Goal: Task Accomplishment & Management: Use online tool/utility

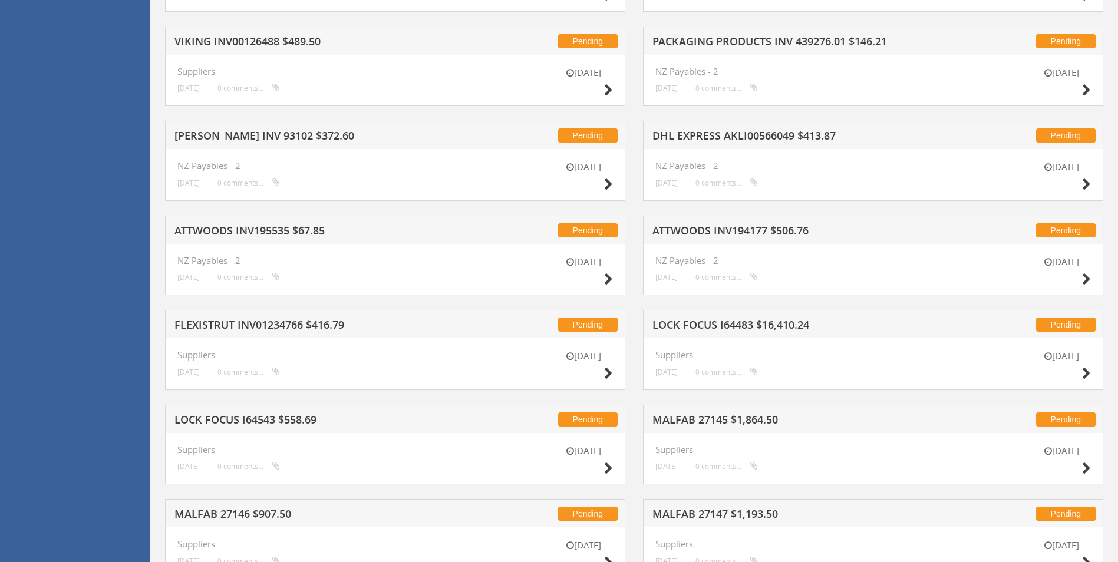
scroll to position [1161, 0]
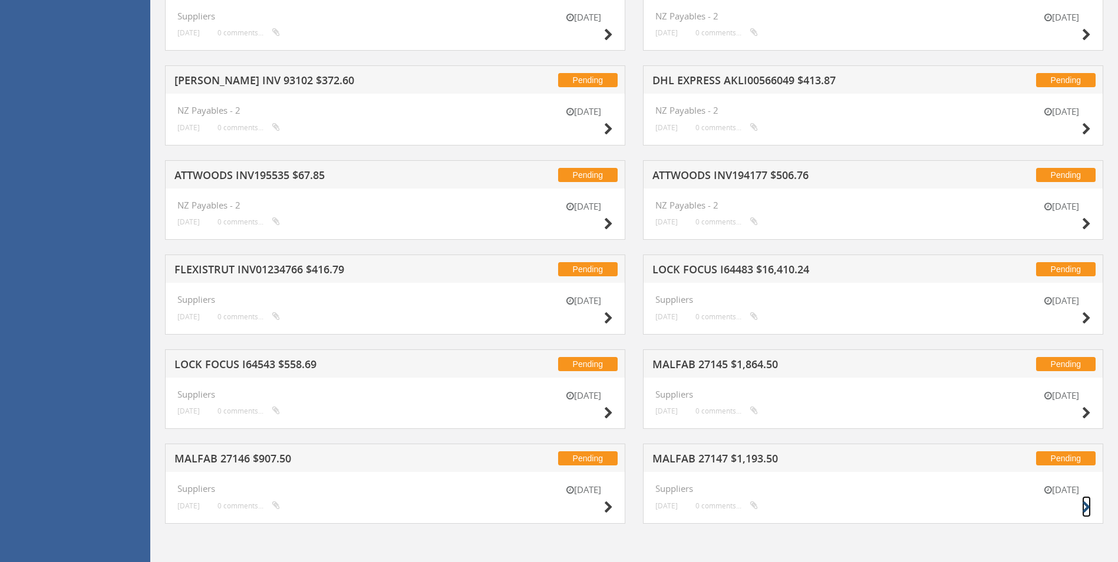
click at [1088, 511] on icon at bounding box center [1086, 508] width 9 height 12
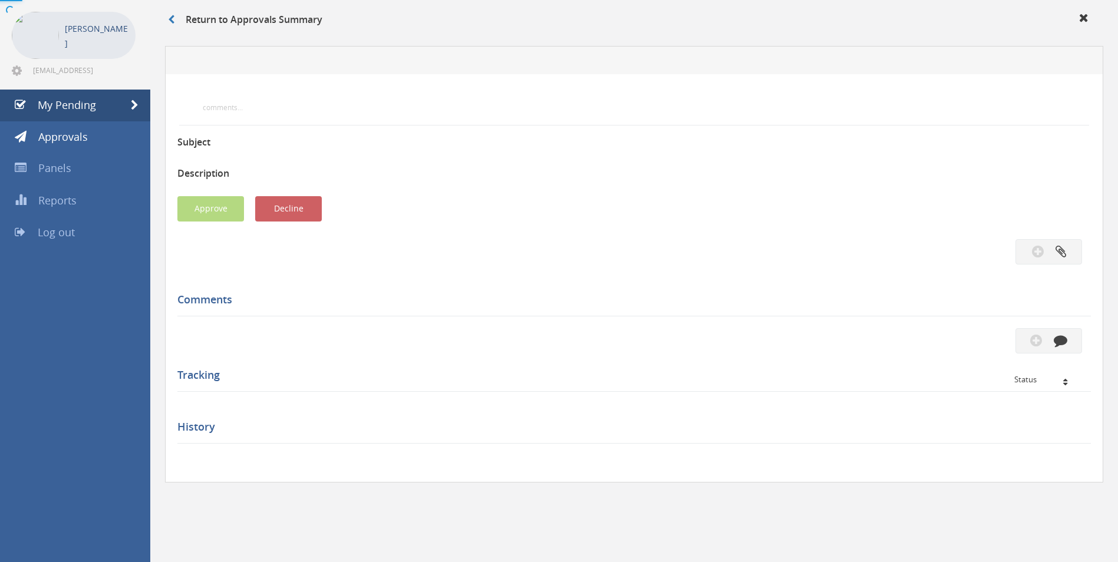
scroll to position [297, 0]
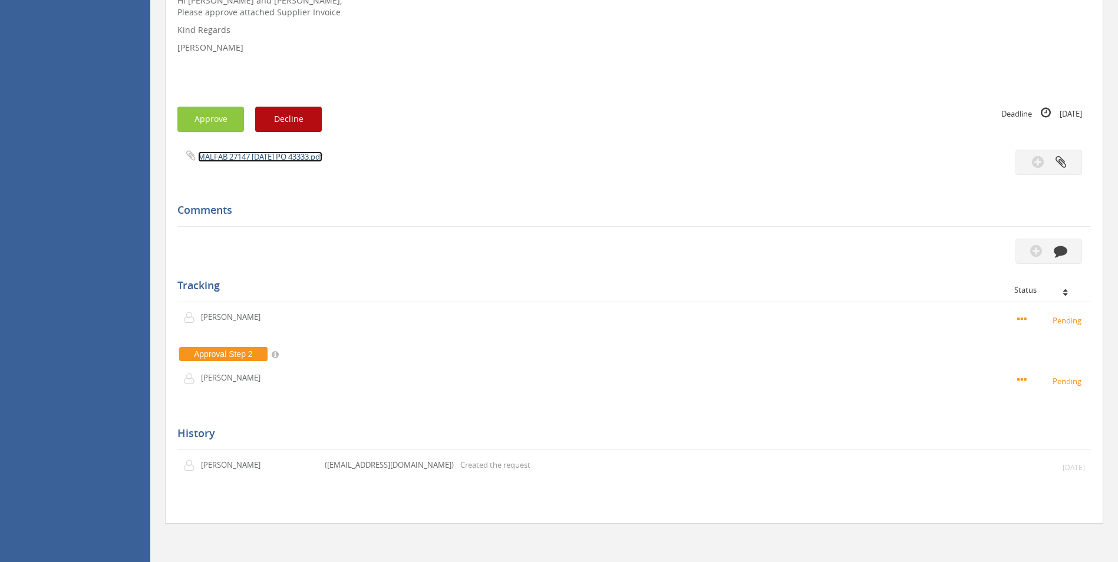
click at [310, 155] on link "MALFAB 27147 [DATE] PO 43333.pdf" at bounding box center [260, 157] width 124 height 11
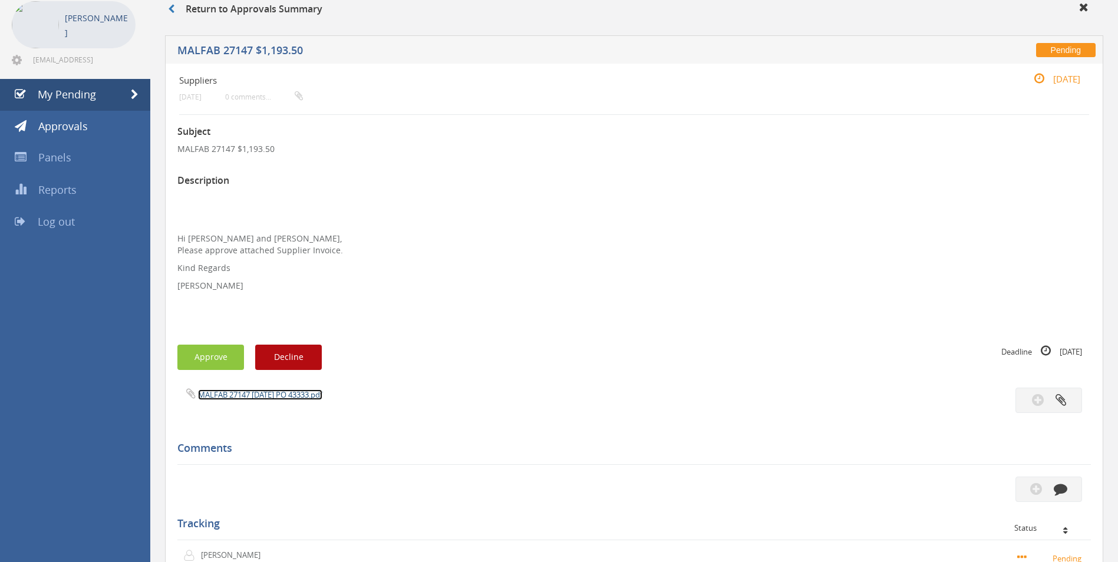
scroll to position [2, 0]
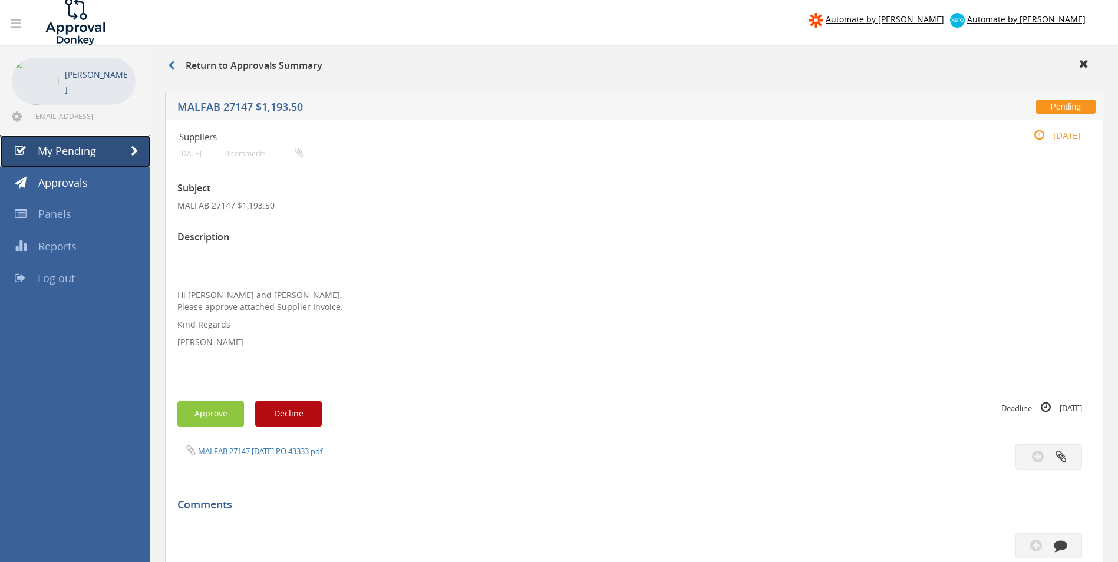
click at [73, 148] on span "My Pending" at bounding box center [67, 151] width 58 height 14
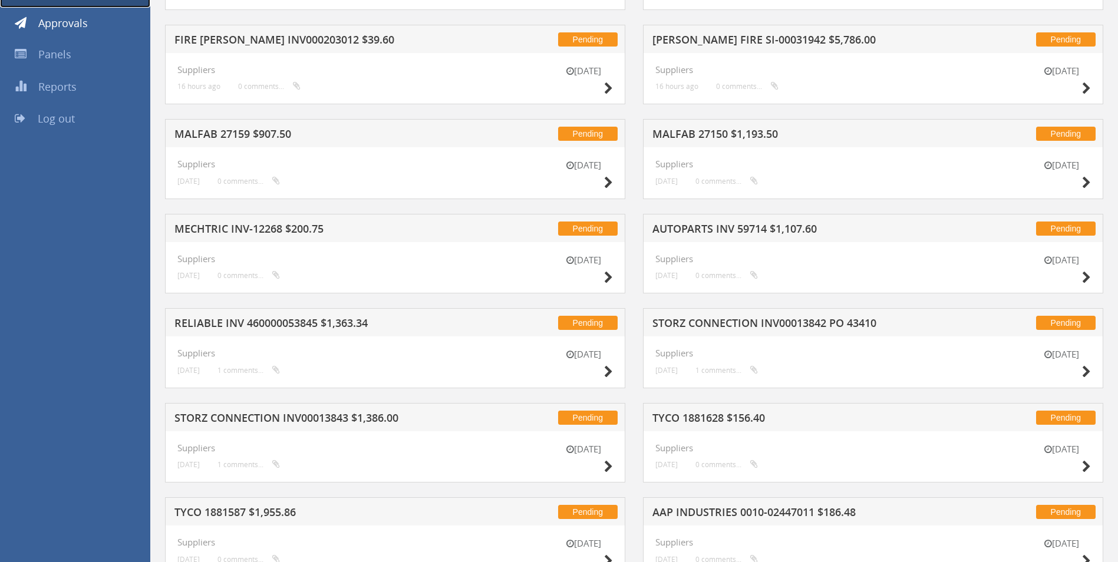
scroll to position [159, 0]
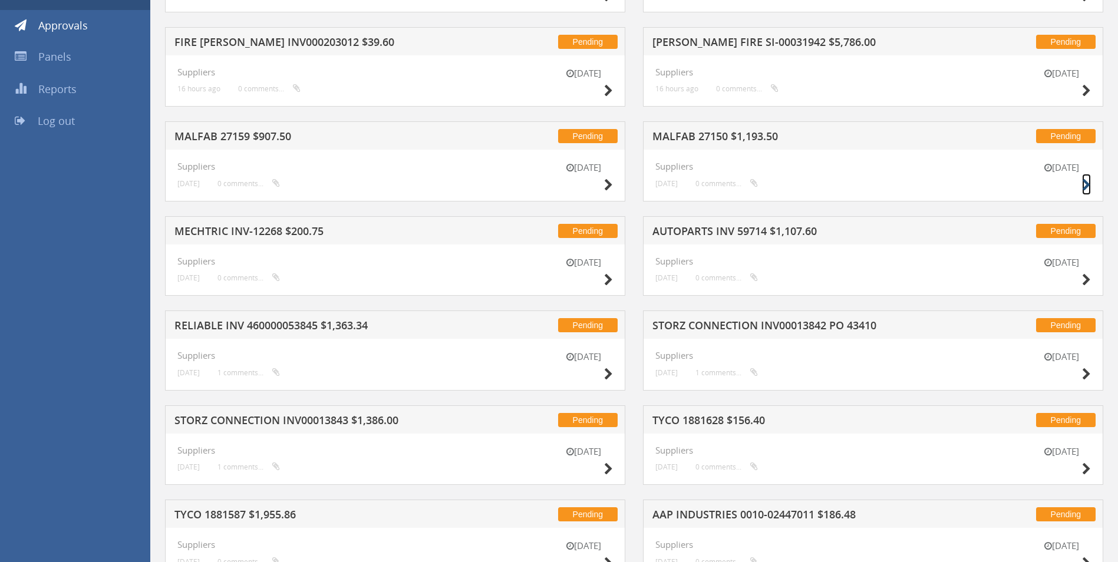
click at [1088, 183] on icon at bounding box center [1086, 185] width 9 height 12
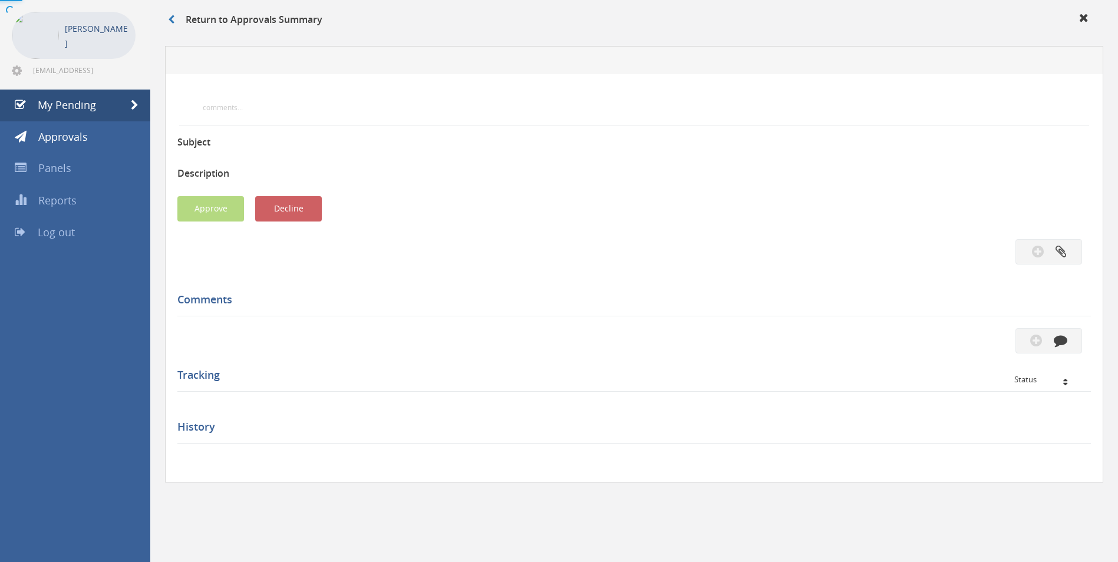
scroll to position [159, 0]
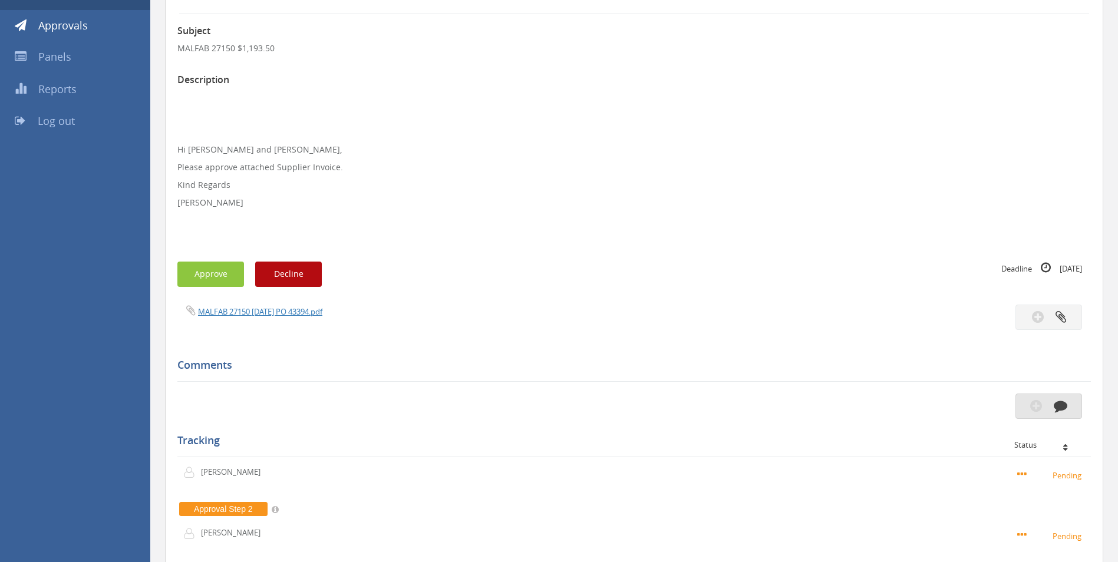
click at [1059, 399] on icon "button" at bounding box center [1061, 406] width 14 height 14
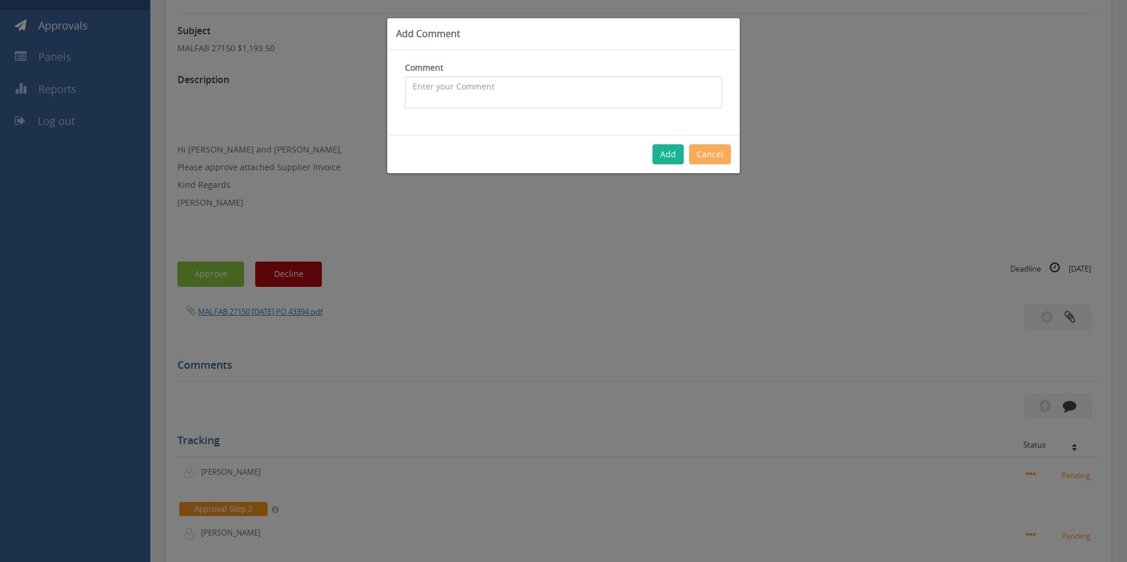
click at [580, 104] on textarea at bounding box center [563, 93] width 317 height 32
type textarea "We are returning this unit with a restock fee of $271.25ex GST"
click at [670, 152] on button "Add" at bounding box center [668, 154] width 31 height 20
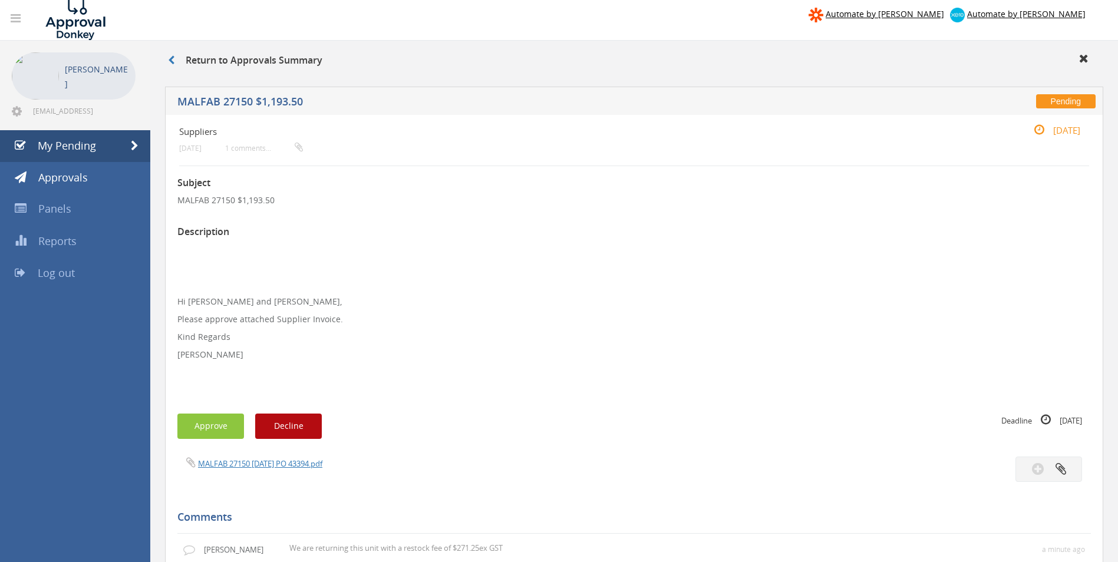
scroll to position [0, 0]
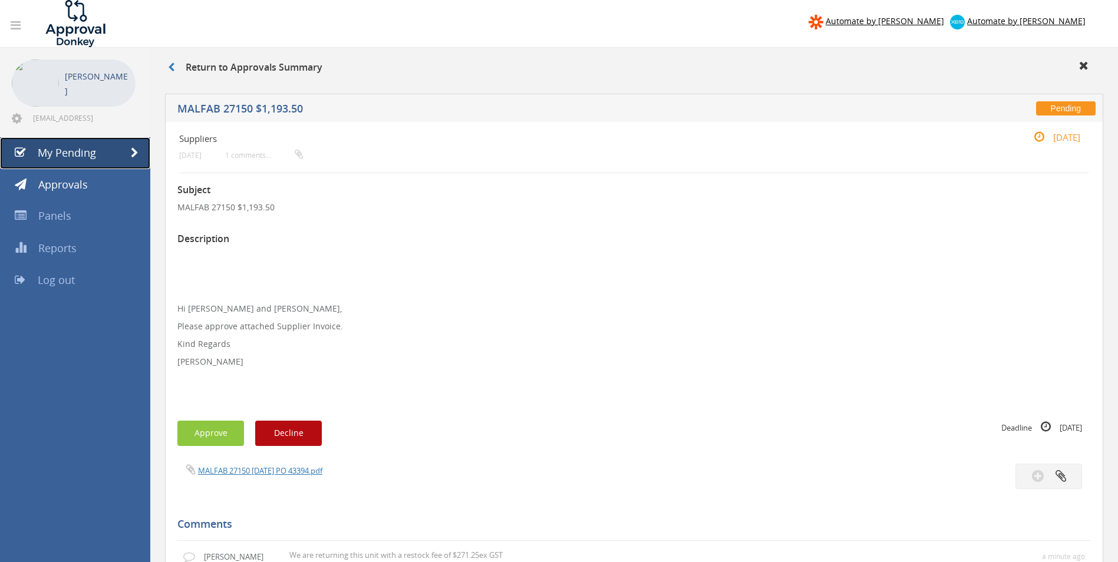
click at [106, 160] on link "My Pending" at bounding box center [75, 153] width 150 height 32
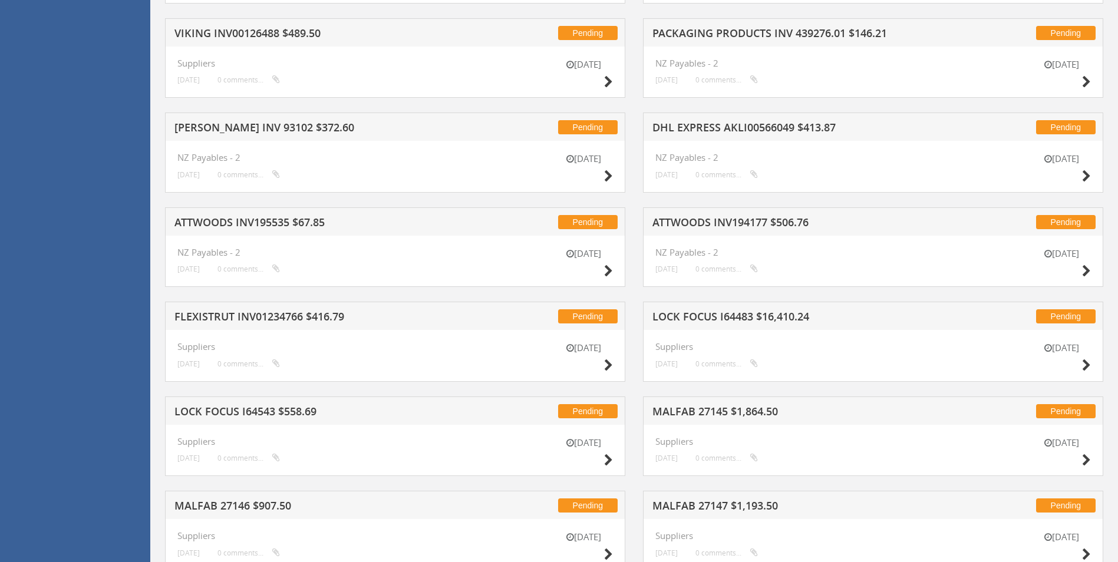
scroll to position [1161, 0]
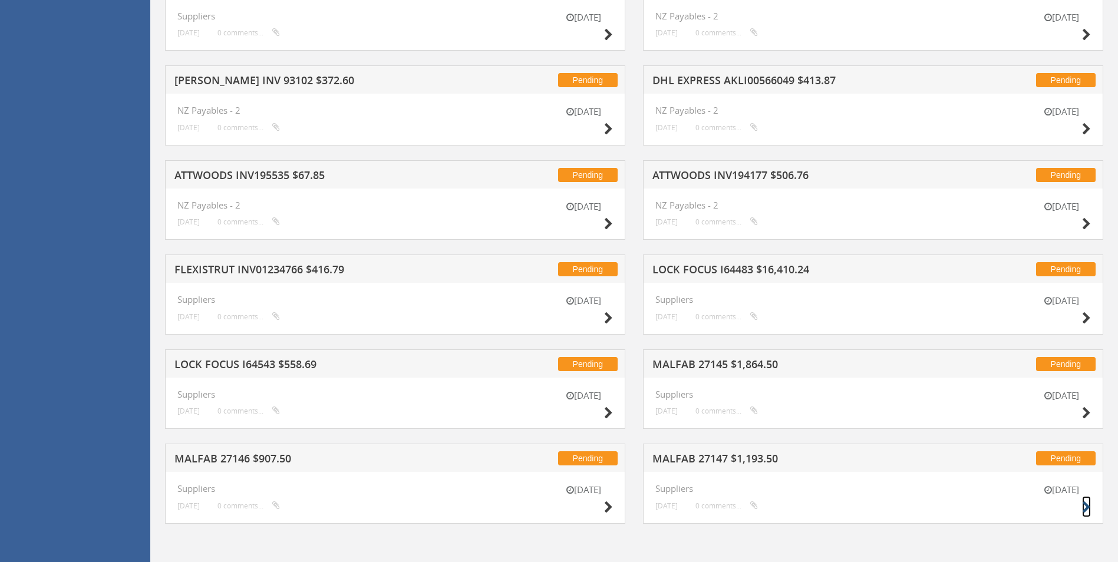
click at [1084, 509] on icon at bounding box center [1086, 508] width 9 height 12
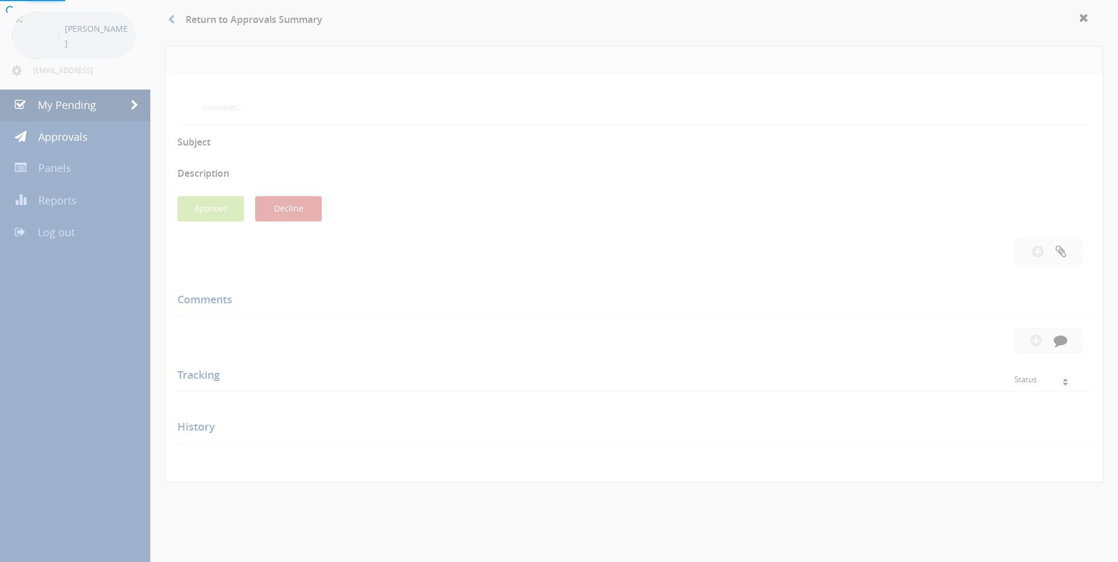
scroll to position [297, 0]
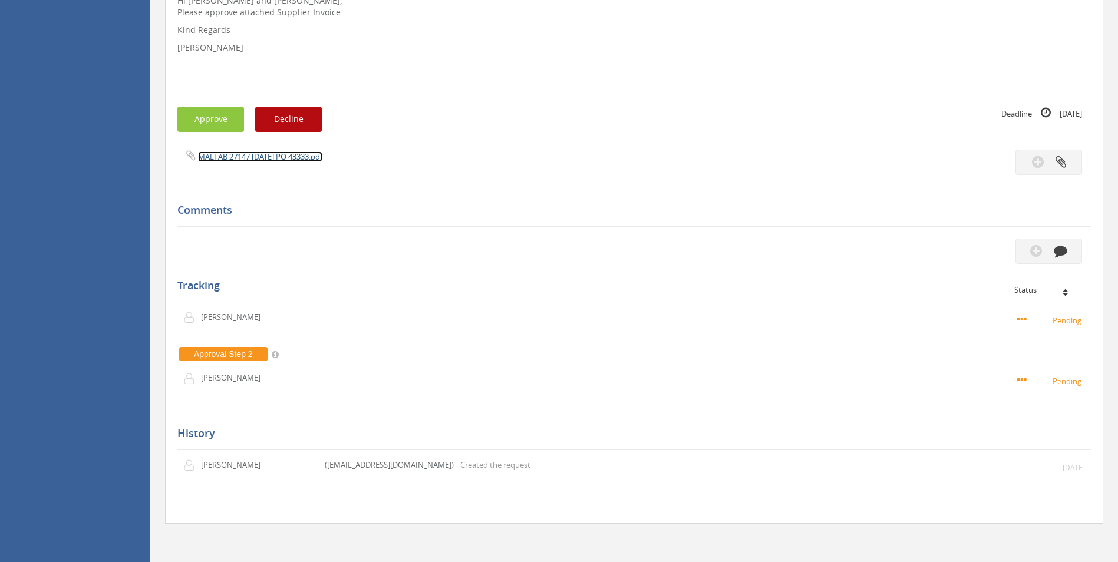
click at [306, 155] on link "MALFAB 27147 [DATE] PO 43333.pdf" at bounding box center [260, 157] width 124 height 11
click at [1065, 248] on icon "button" at bounding box center [1061, 251] width 14 height 14
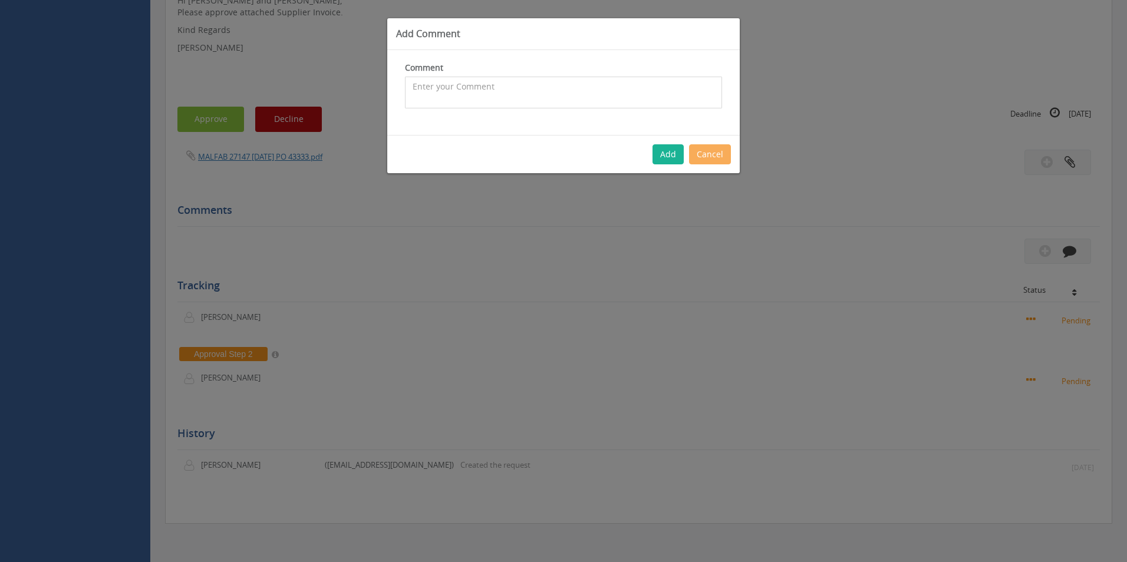
click at [554, 97] on textarea at bounding box center [563, 93] width 317 height 32
type textarea "Customer Order - 1099125 CP $1,085 SP $1,519 - approved"
click at [674, 150] on button "Add" at bounding box center [668, 154] width 31 height 20
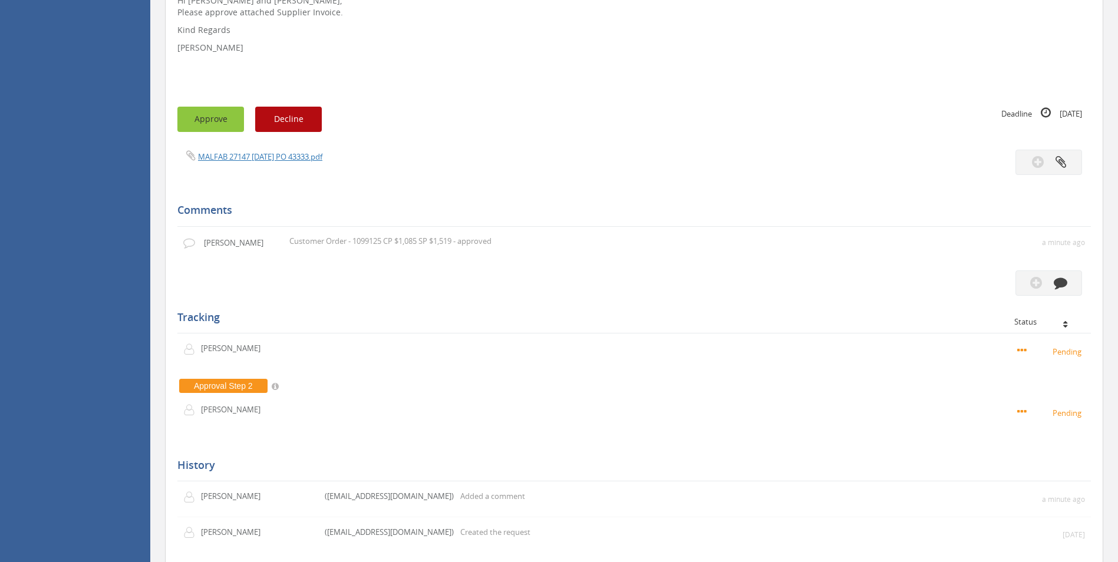
click at [228, 130] on button "Approve" at bounding box center [210, 119] width 67 height 25
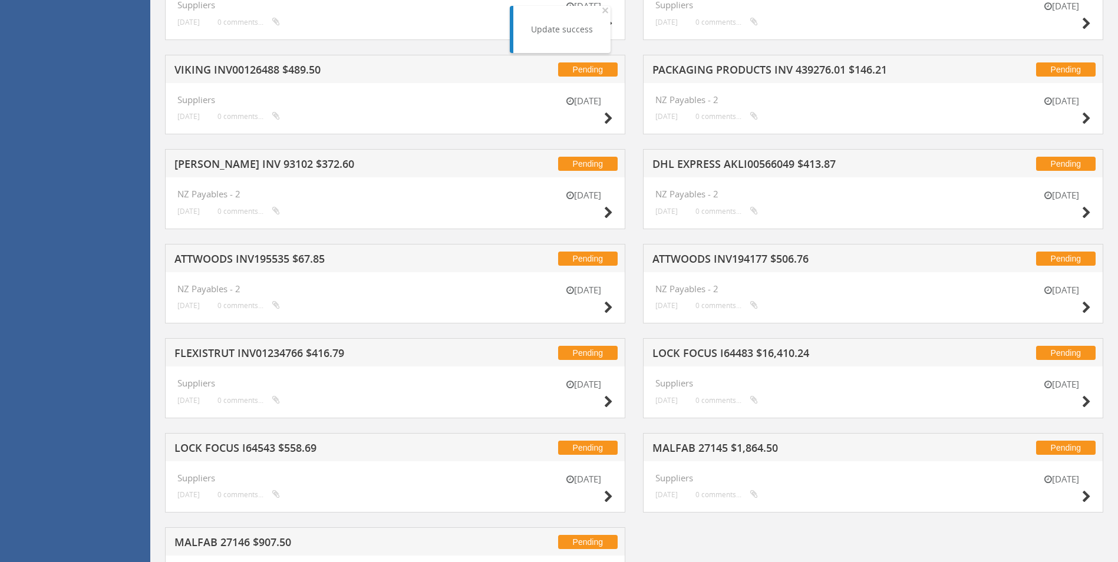
scroll to position [1161, 0]
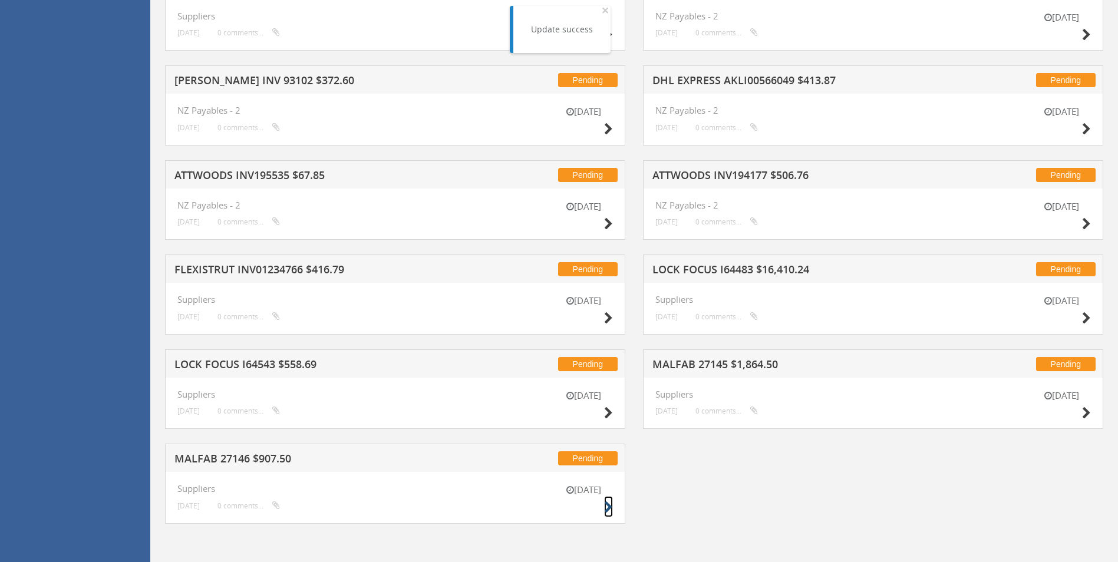
click at [610, 506] on icon at bounding box center [608, 508] width 9 height 12
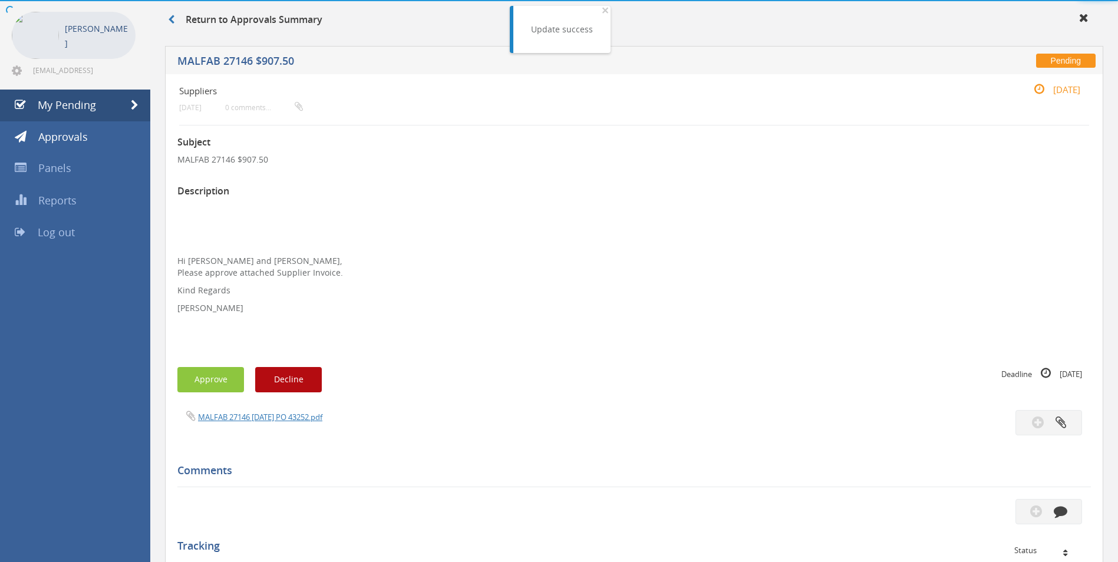
scroll to position [308, 0]
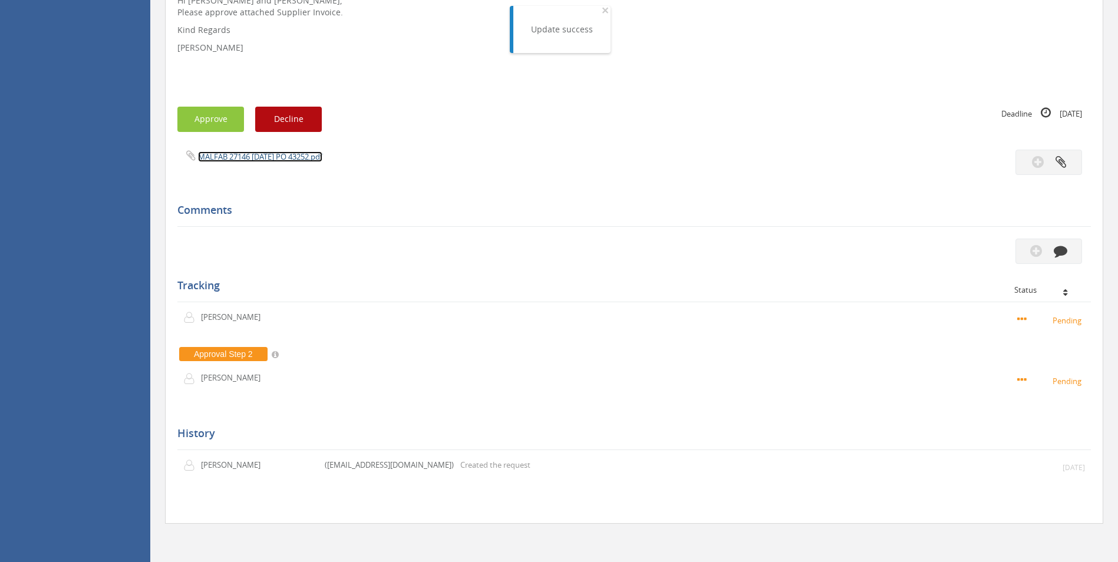
click at [311, 156] on link "MALFAB 27146 [DATE] PO 43252.pdf" at bounding box center [260, 157] width 124 height 11
click at [1051, 253] on button "button" at bounding box center [1049, 251] width 67 height 25
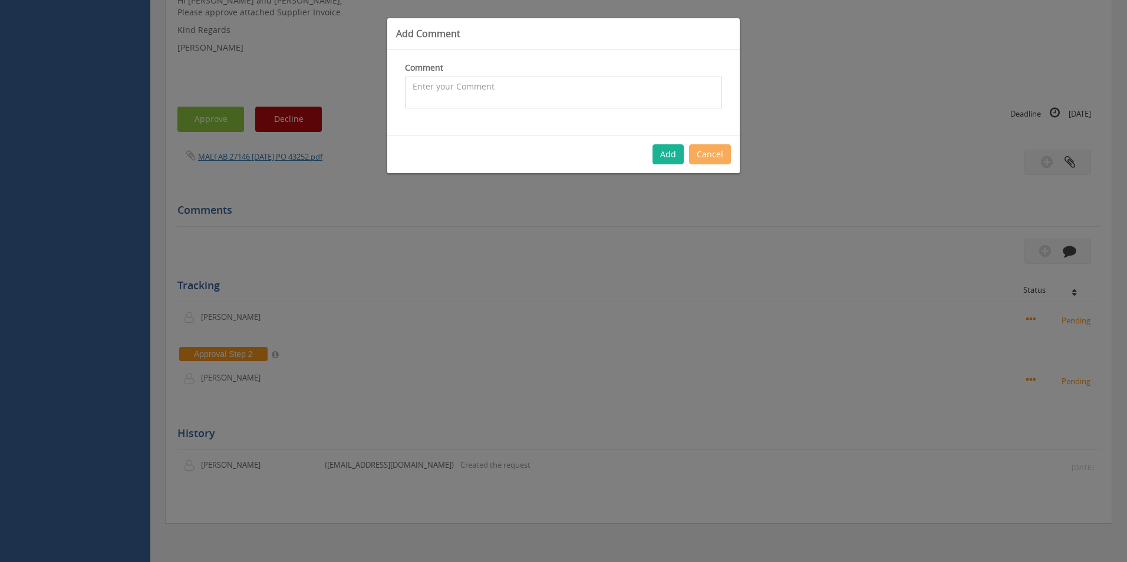
click at [628, 94] on textarea at bounding box center [563, 93] width 317 height 32
click at [414, 81] on textarea "CP $825 SP $1,155 - approved" at bounding box center [563, 93] width 317 height 32
type textarea "Customer Order - 1094600 - CP $825 SP $1,155 - approved"
click at [666, 156] on button "Add" at bounding box center [668, 154] width 31 height 20
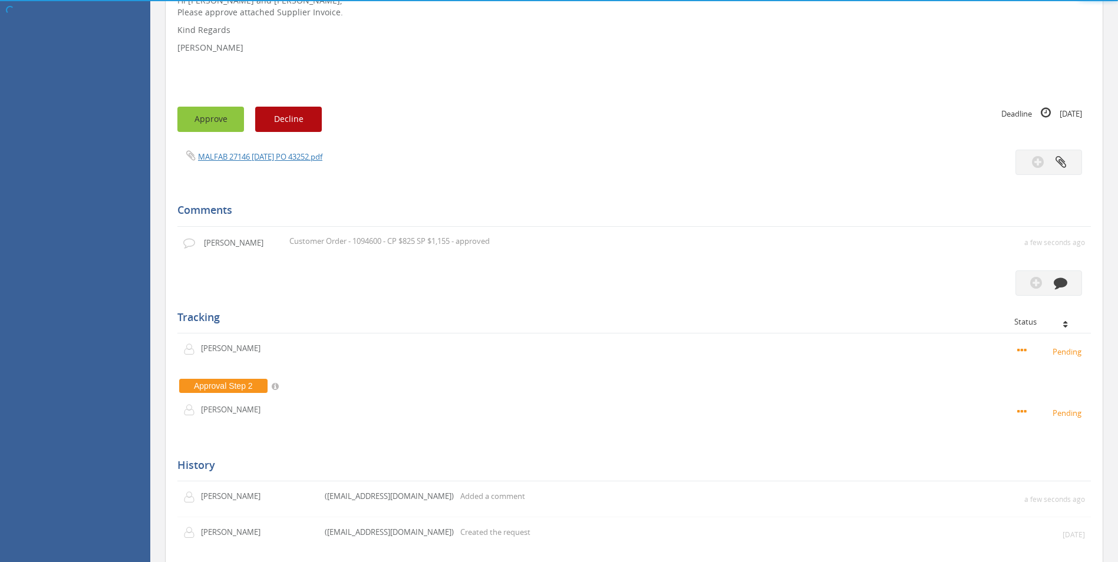
click at [226, 132] on button "Approve" at bounding box center [210, 119] width 67 height 25
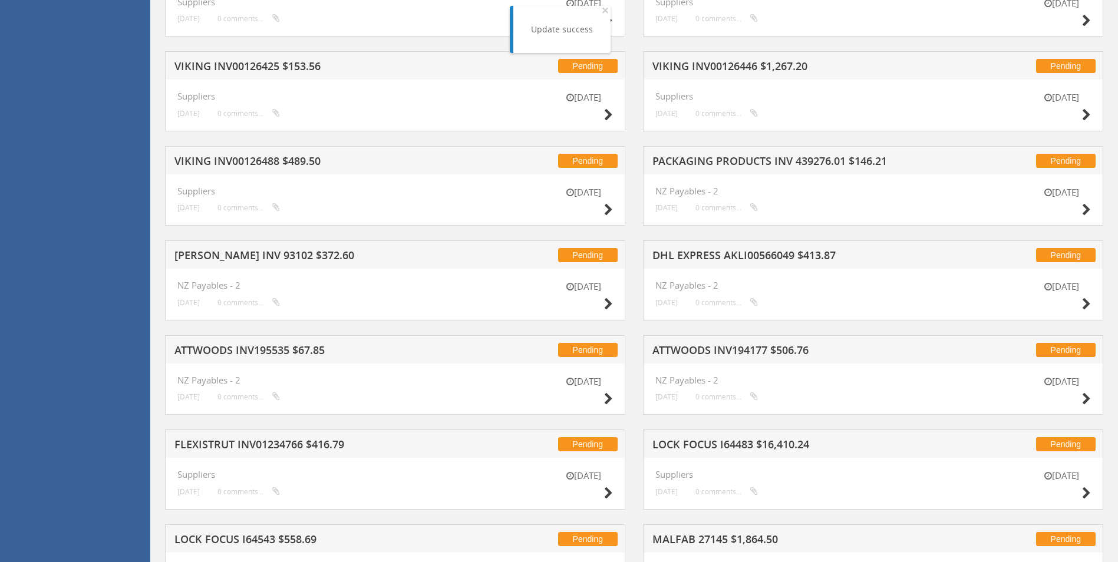
scroll to position [1066, 0]
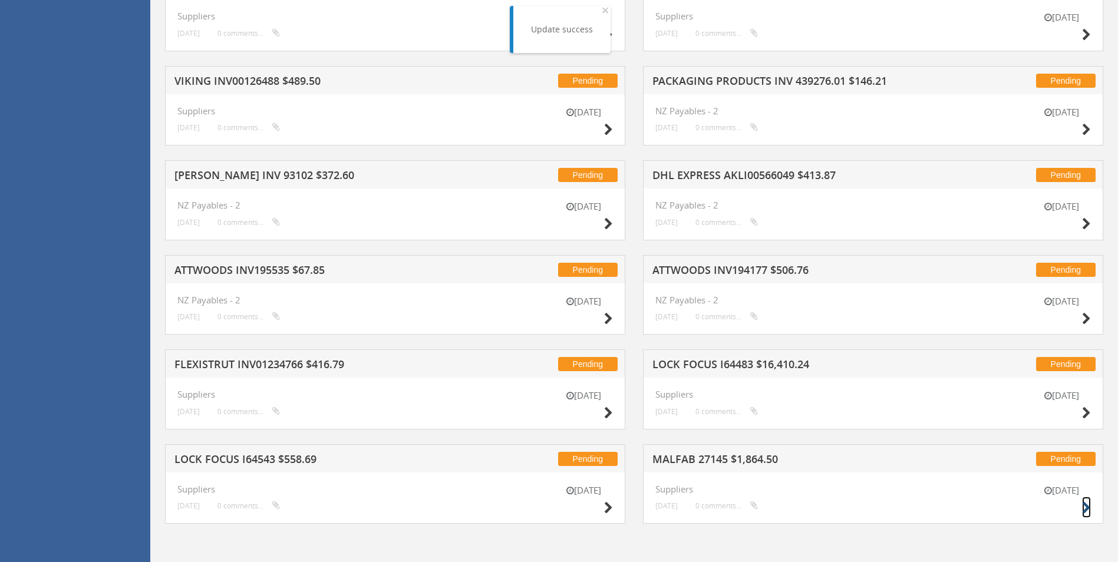
click at [1085, 512] on icon at bounding box center [1086, 508] width 9 height 12
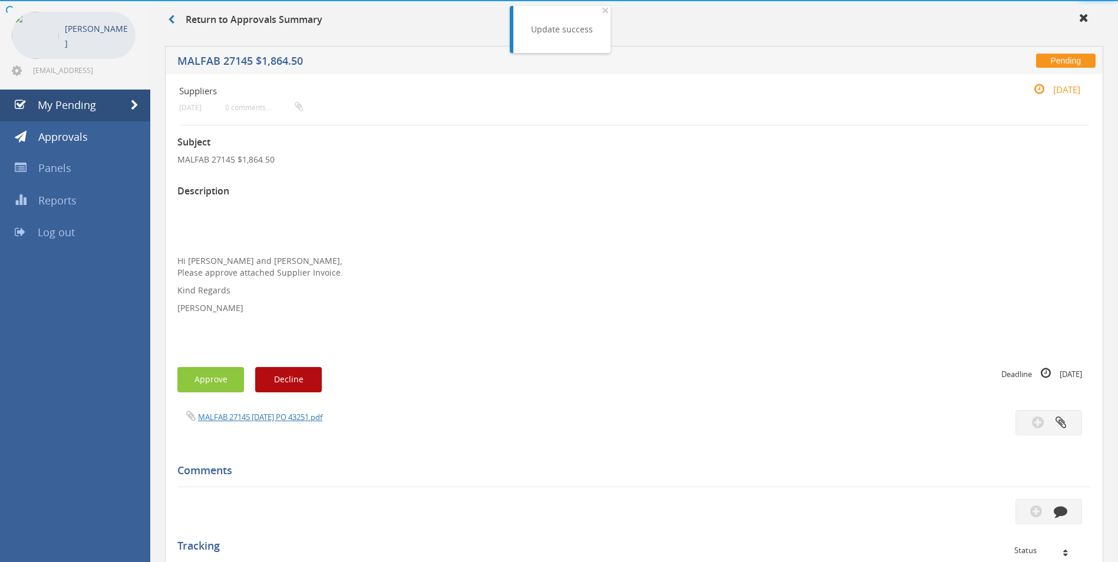
scroll to position [308, 0]
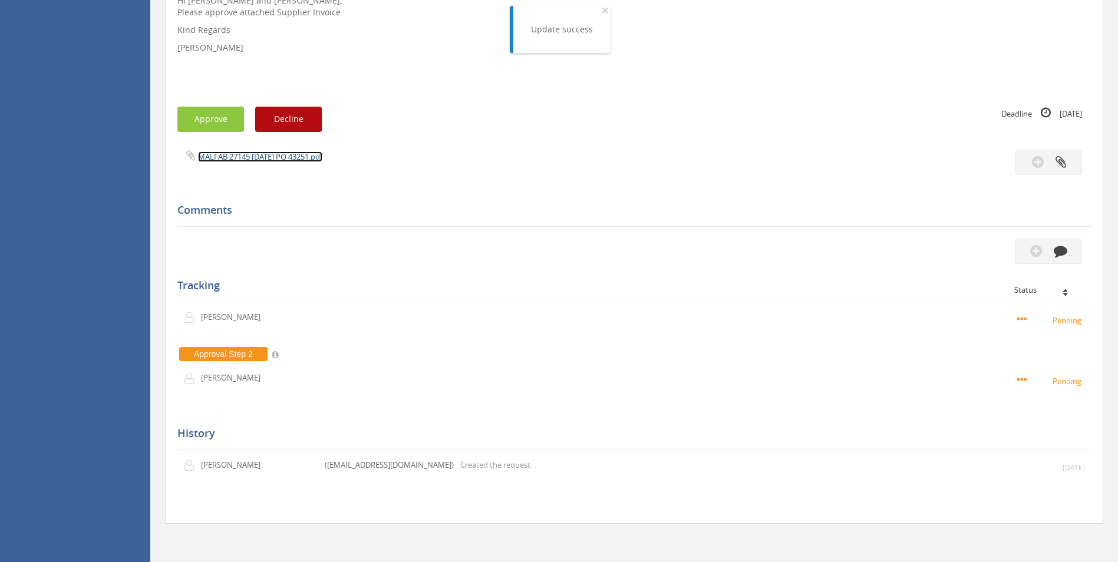
click at [310, 157] on link "MALFAB 27145 [DATE] PO 43251.pdf" at bounding box center [260, 157] width 124 height 11
click at [1071, 252] on button "button" at bounding box center [1049, 251] width 67 height 25
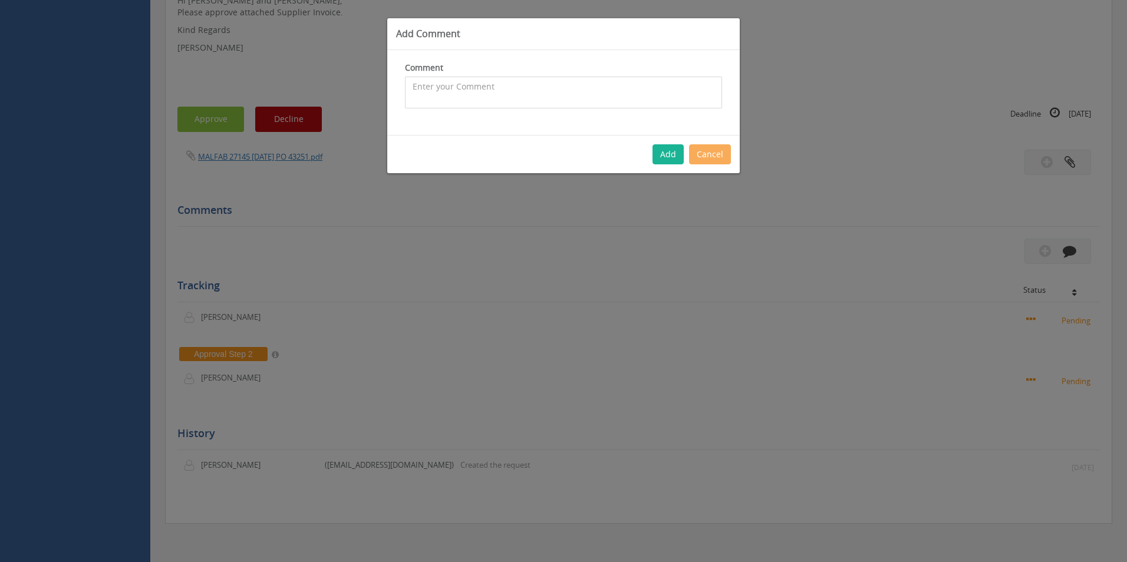
drag, startPoint x: 544, startPoint y: 94, endPoint x: 544, endPoint y: 83, distance: 11.2
click at [544, 91] on textarea at bounding box center [563, 93] width 317 height 32
click at [412, 85] on textarea "CP $1,695 SP $2,373 - approved" at bounding box center [563, 93] width 317 height 32
type textarea "Customer Order - 1097022 - CP $1,695 SP $2,373 - approved"
click at [661, 148] on button "Add" at bounding box center [668, 154] width 31 height 20
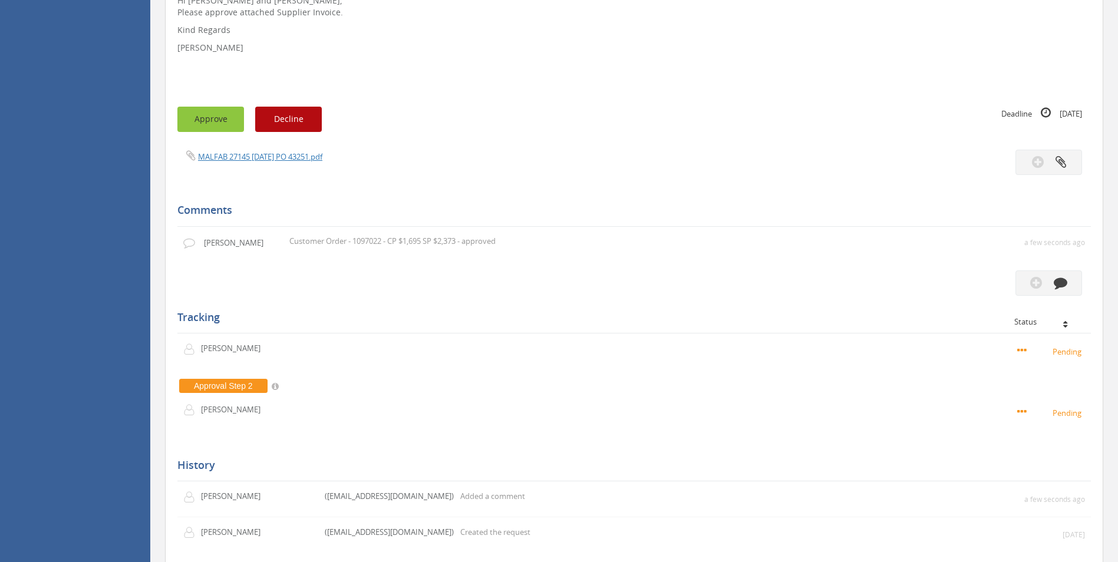
click at [223, 125] on button "Approve" at bounding box center [210, 119] width 67 height 25
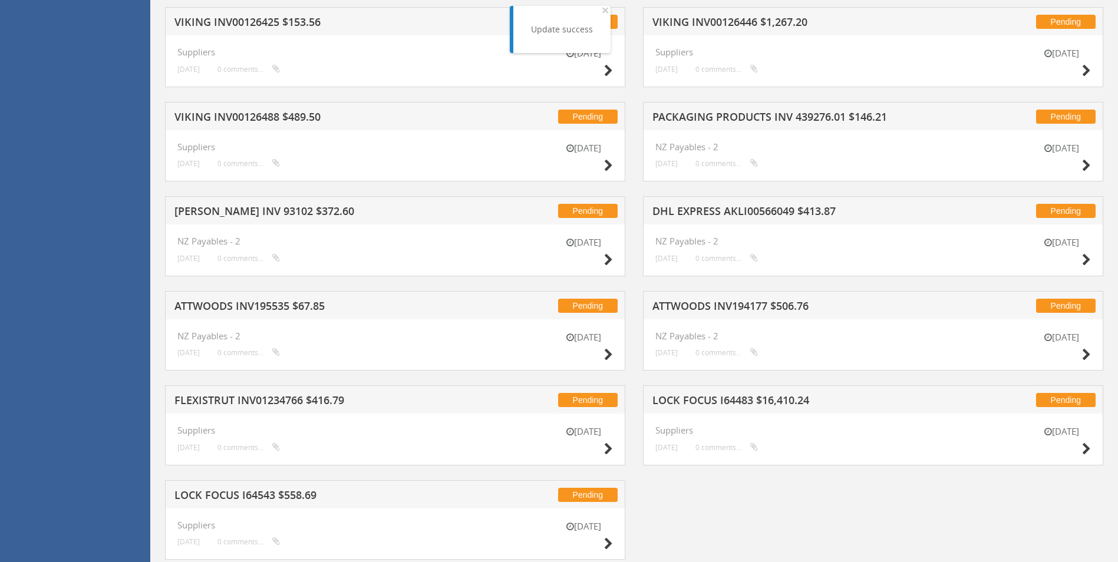
scroll to position [1066, 0]
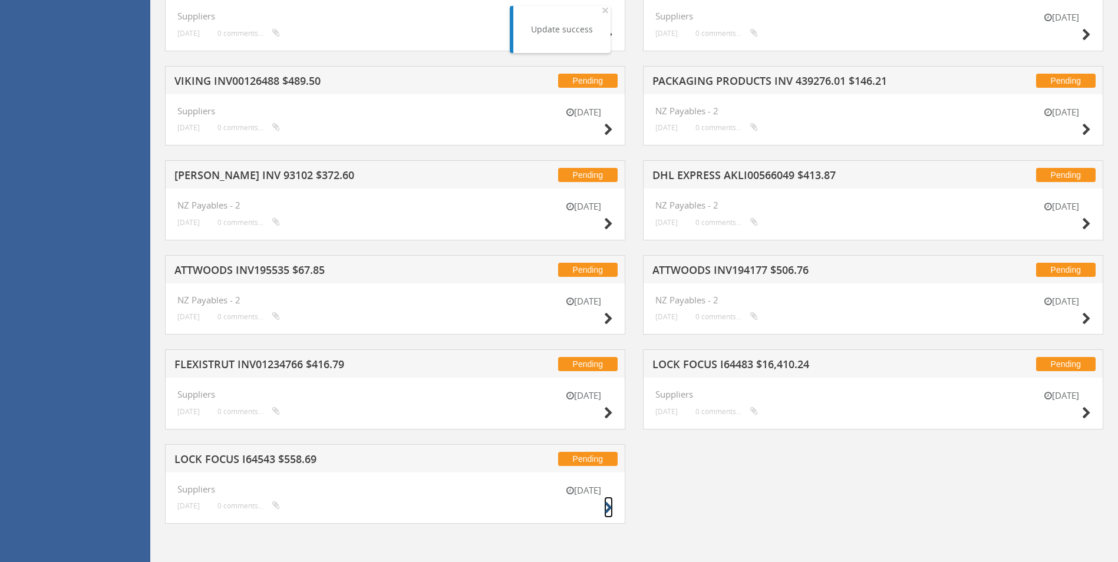
click at [604, 511] on icon at bounding box center [608, 508] width 9 height 12
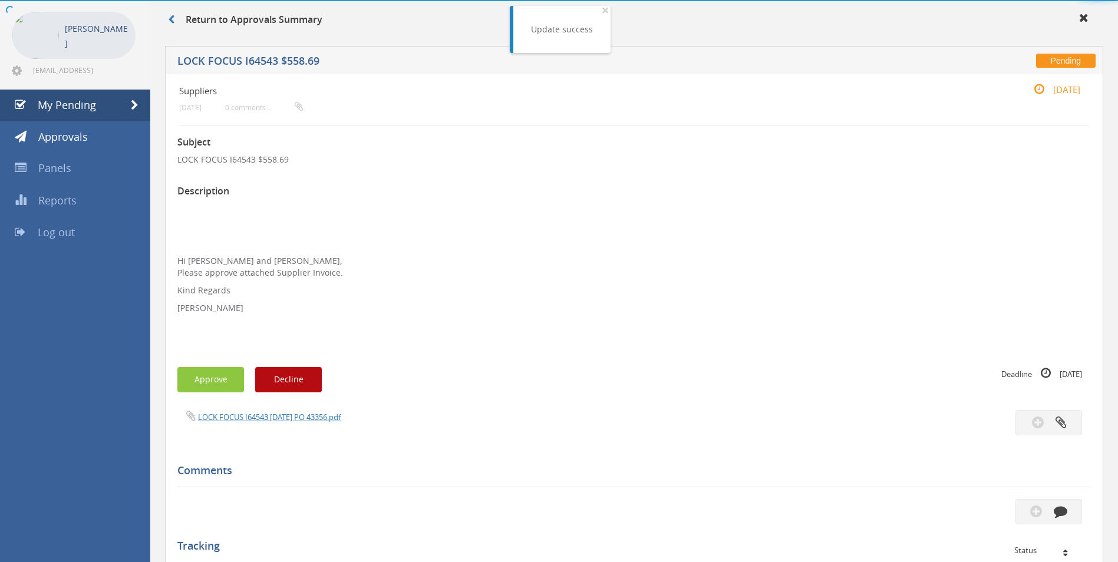
scroll to position [308, 0]
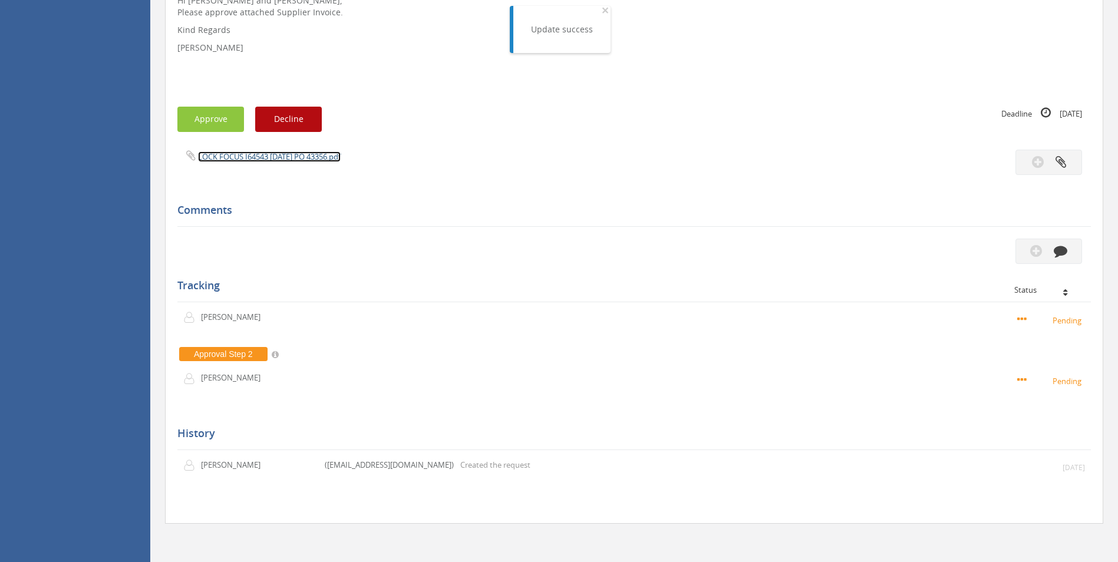
click at [331, 153] on link "LOCK FOCUS I64543 [DATE] PO 43356.pdf" at bounding box center [269, 157] width 143 height 11
click at [1064, 256] on icon "button" at bounding box center [1061, 251] width 14 height 14
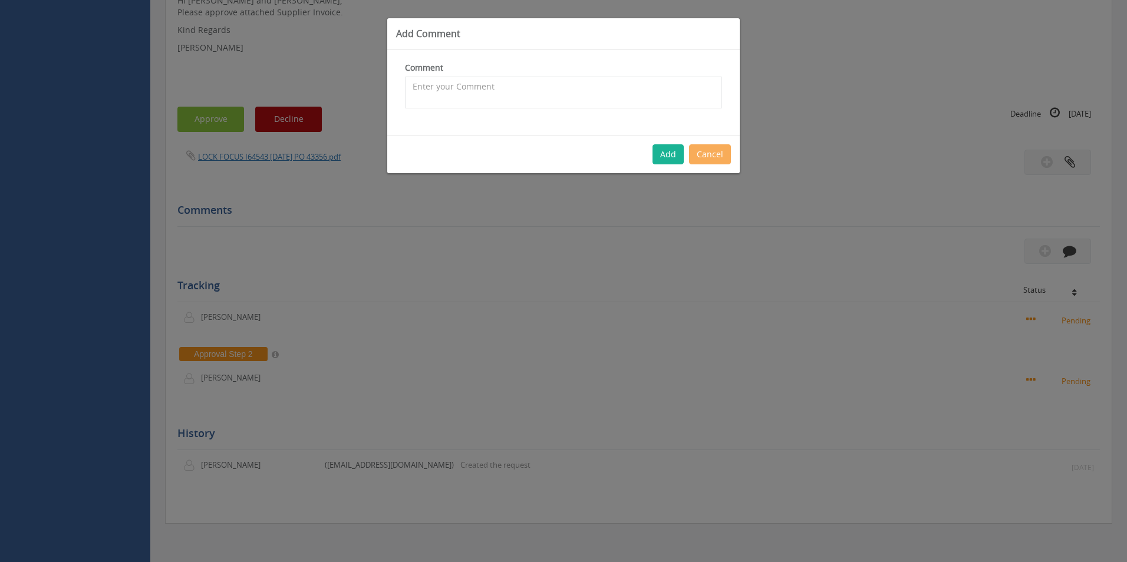
click at [592, 109] on div "Comment The comment is required." at bounding box center [563, 92] width 353 height 85
click at [584, 100] on textarea at bounding box center [563, 93] width 317 height 32
type textarea "National Split - Stock - approved"
click at [668, 140] on div "Add Cancel" at bounding box center [563, 154] width 353 height 38
click at [673, 157] on button "Add" at bounding box center [668, 154] width 31 height 20
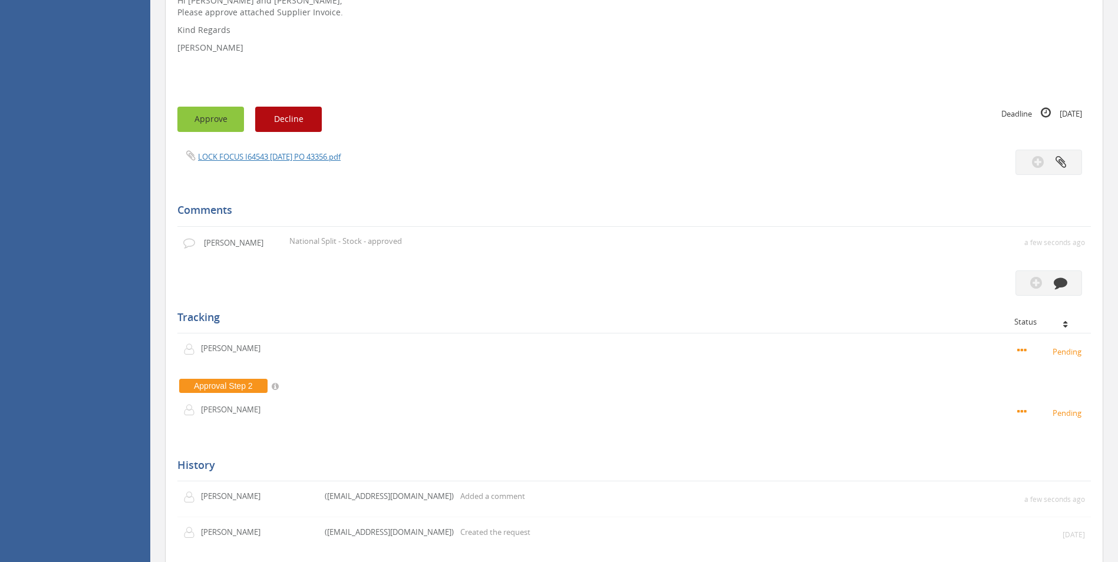
click at [221, 124] on button "Approve" at bounding box center [210, 119] width 67 height 25
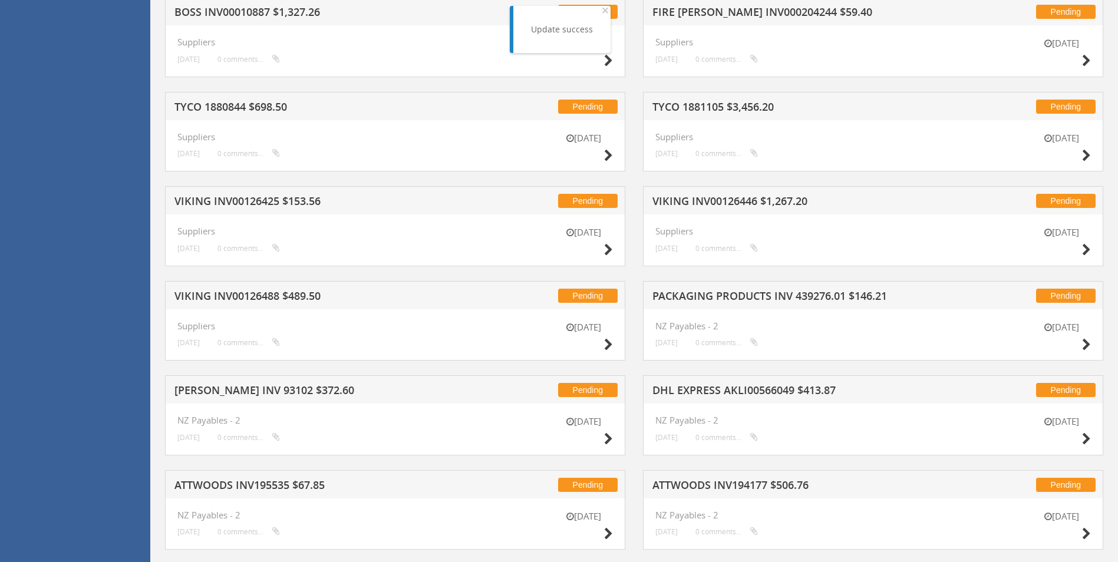
scroll to position [972, 0]
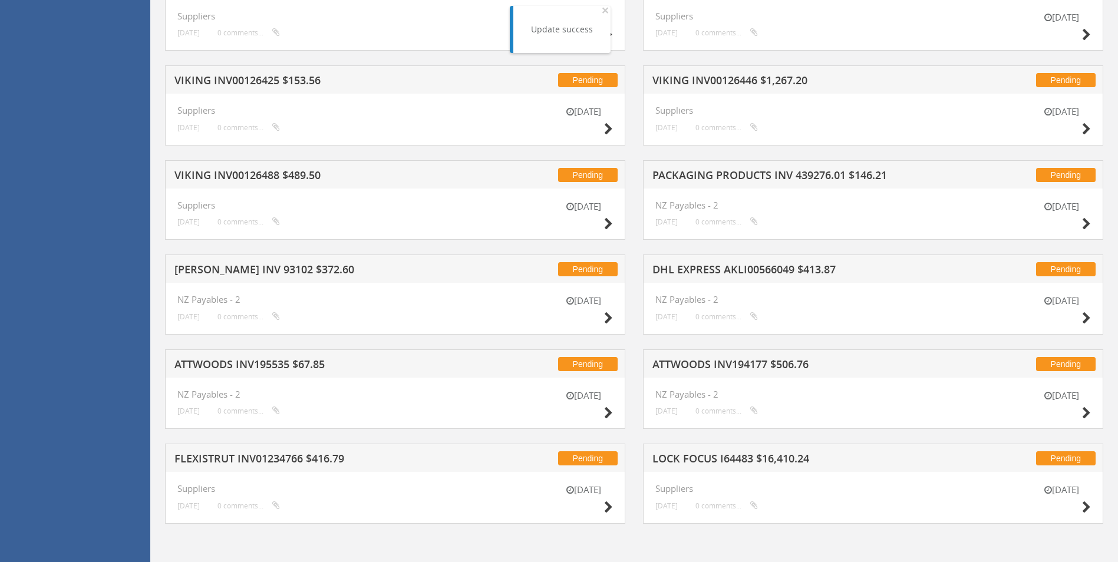
click at [1081, 508] on div "[DATE]" at bounding box center [1061, 501] width 59 height 34
click at [1086, 508] on icon at bounding box center [1086, 508] width 9 height 12
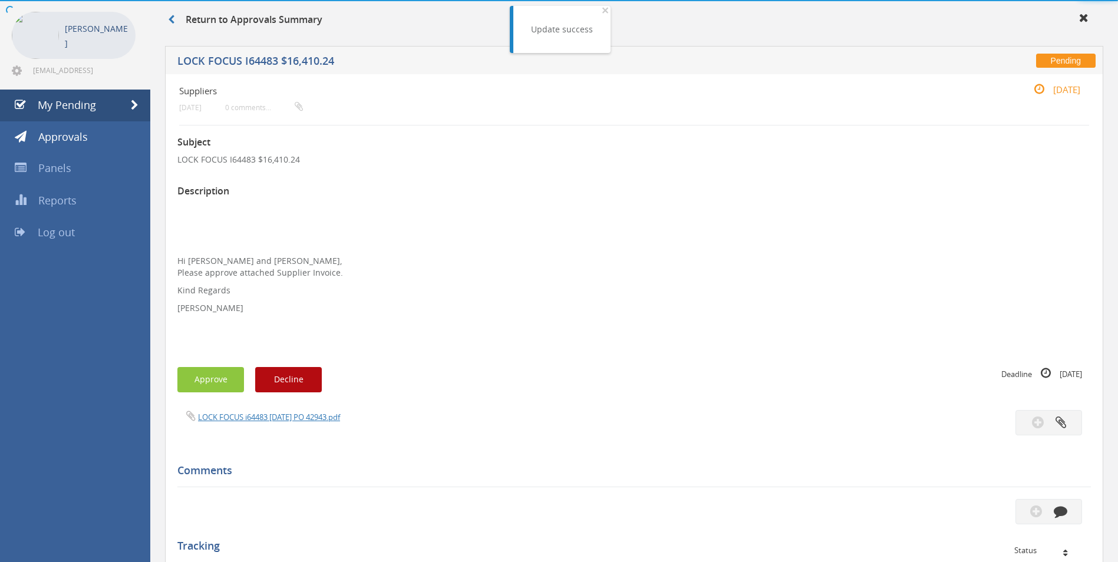
scroll to position [308, 0]
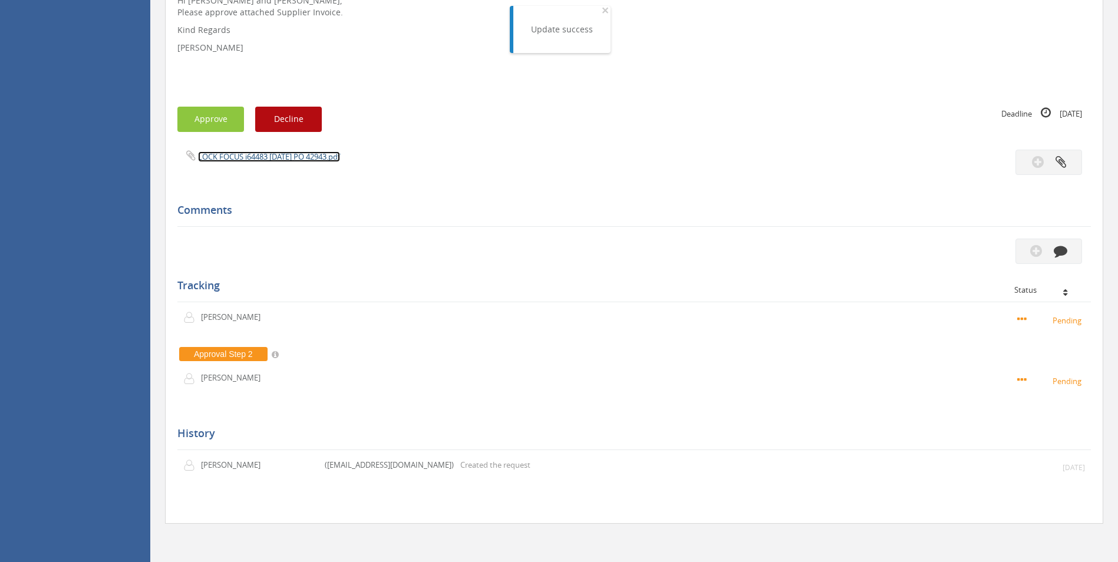
click at [318, 156] on link "LOCK FOCUS i64483 [DATE] PO 42943.pdf" at bounding box center [269, 157] width 142 height 11
click at [1070, 243] on button "button" at bounding box center [1049, 251] width 67 height 25
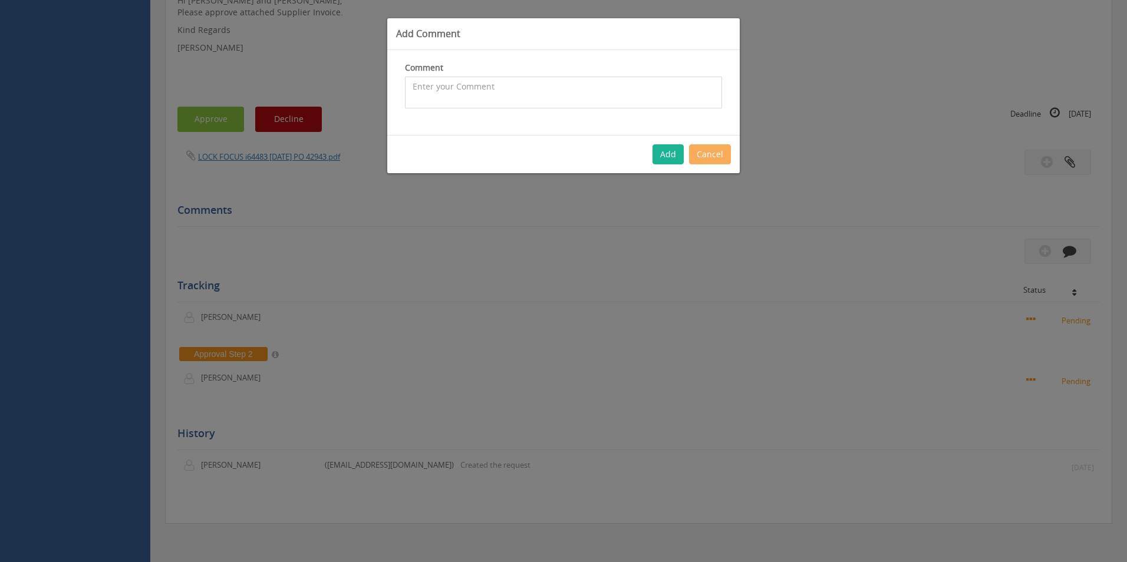
click at [483, 84] on textarea at bounding box center [563, 93] width 317 height 32
type textarea "National Split - Stock - approved"
click at [676, 149] on button "Add" at bounding box center [668, 154] width 31 height 20
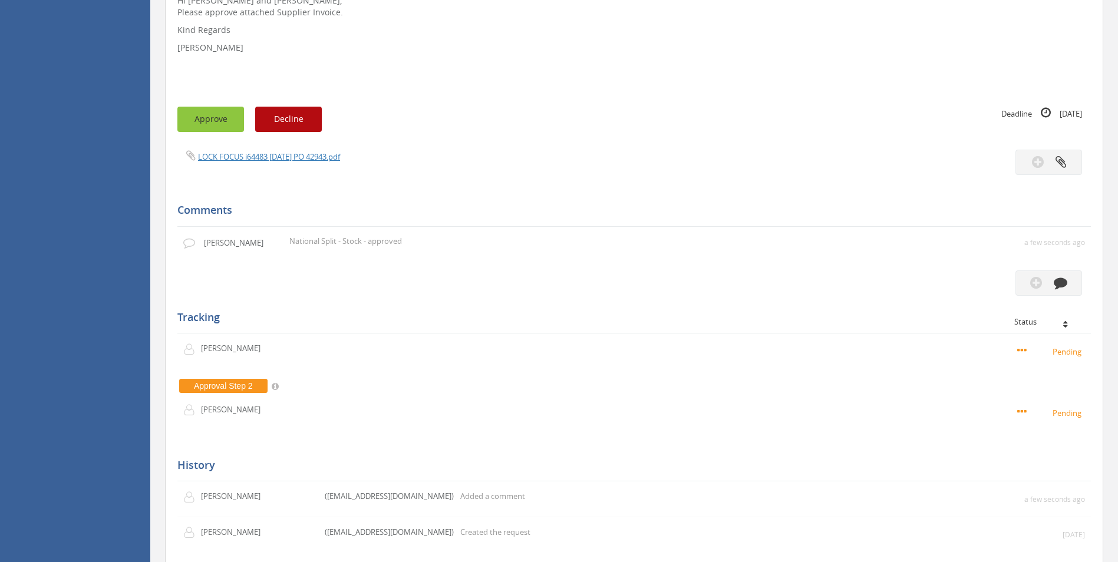
click at [214, 121] on button "Approve" at bounding box center [210, 119] width 67 height 25
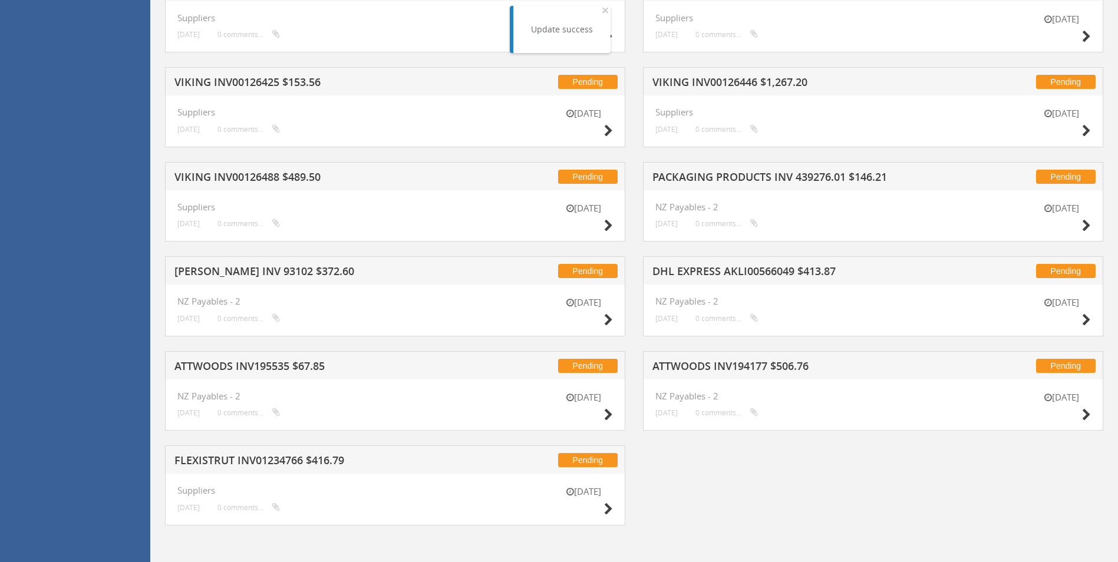
scroll to position [972, 0]
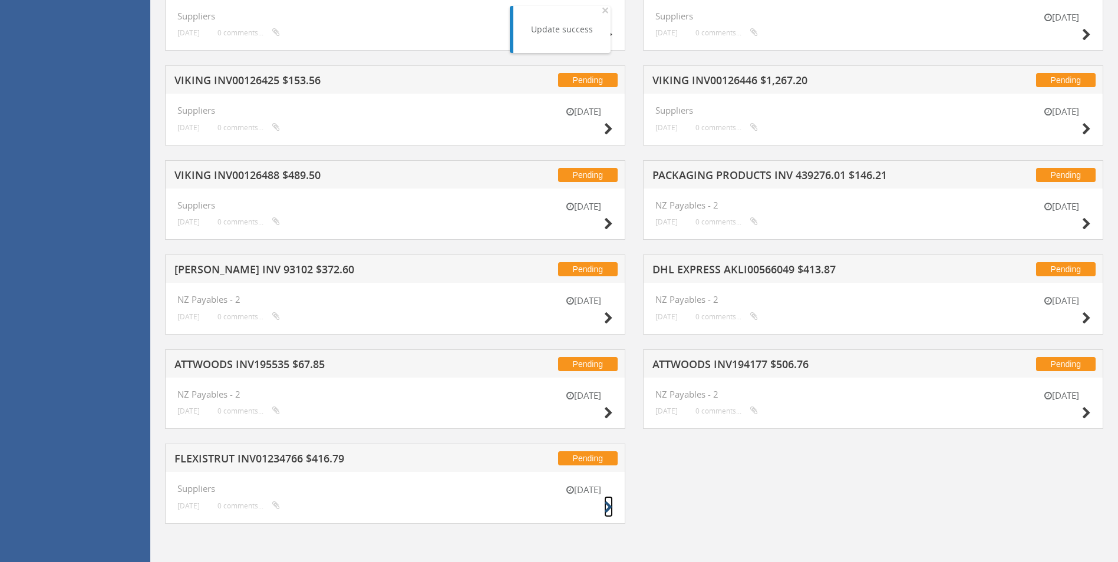
click at [611, 504] on icon at bounding box center [608, 508] width 9 height 12
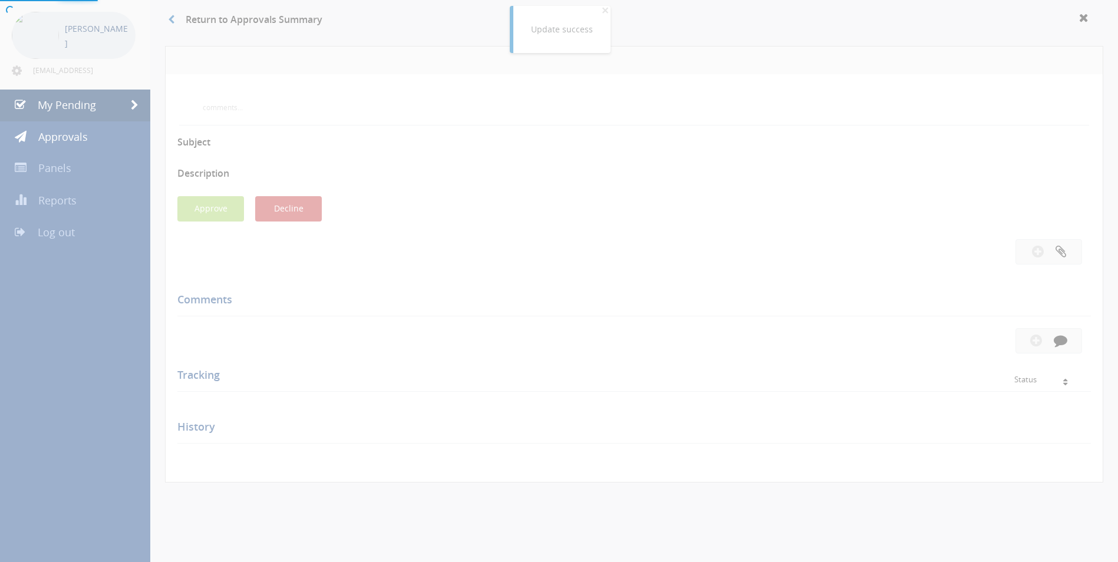
scroll to position [308, 0]
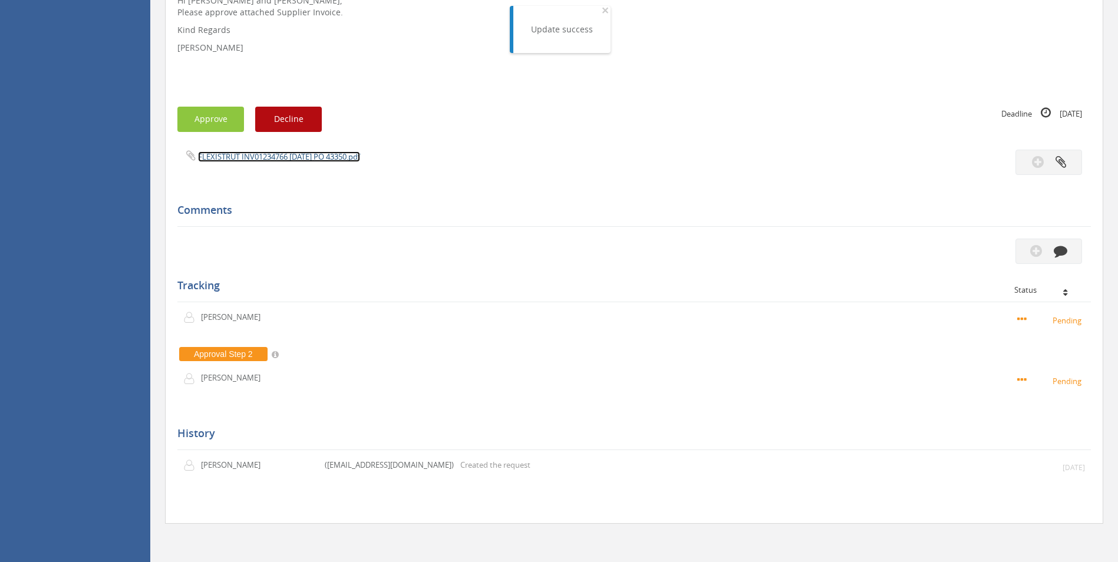
click at [297, 153] on link "FLEXISTRUT INV01234766 [DATE] PO 43350.pdf" at bounding box center [279, 157] width 162 height 11
click at [1065, 248] on icon "button" at bounding box center [1061, 251] width 14 height 14
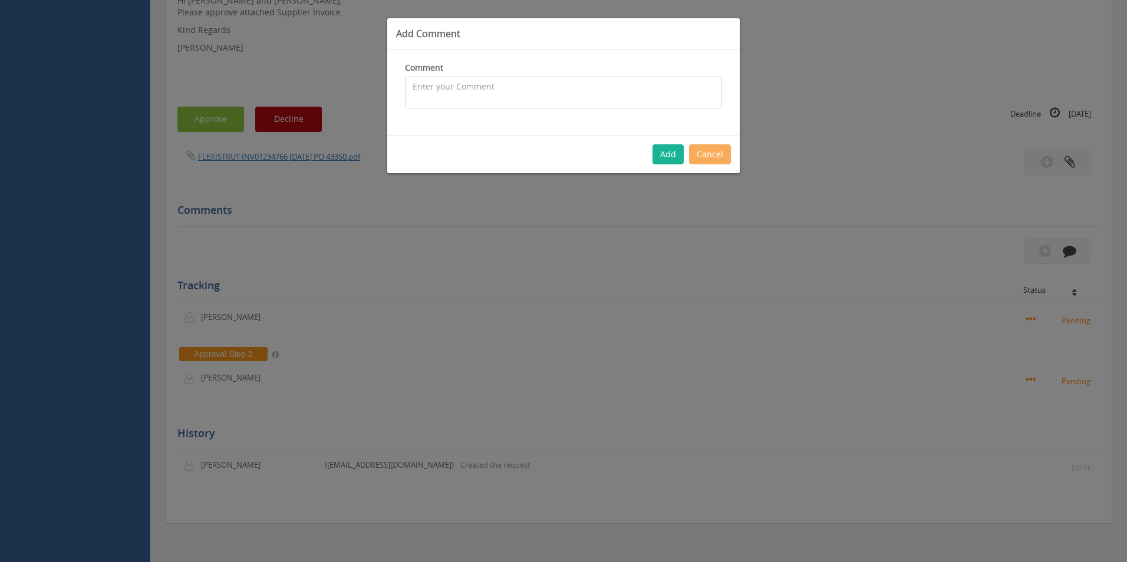
click at [579, 92] on textarea at bounding box center [563, 93] width 317 height 32
type textarea "Stock - approved"
click at [656, 160] on button "Add" at bounding box center [668, 154] width 31 height 20
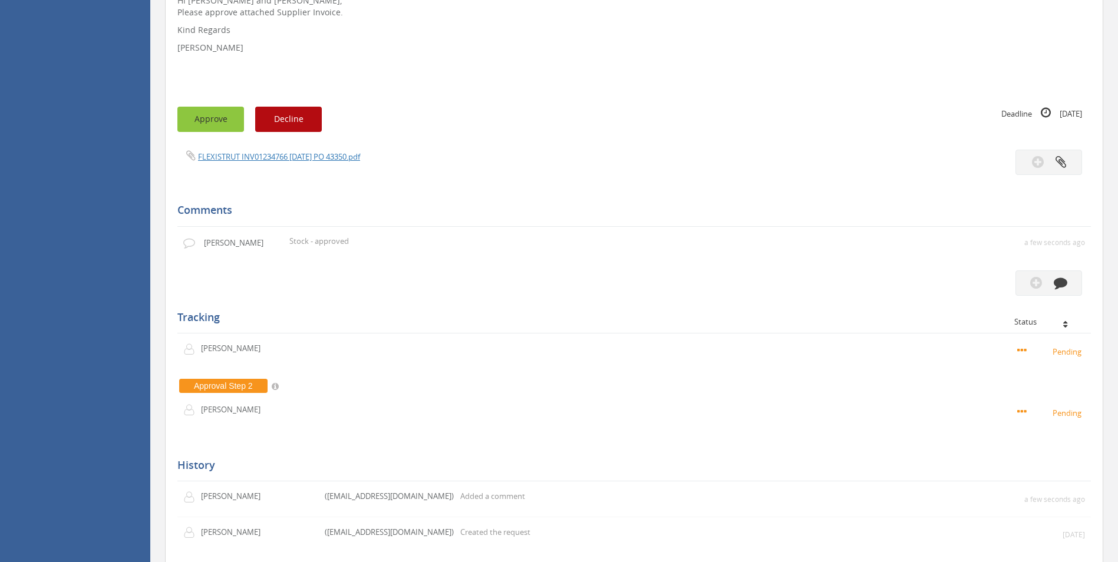
click at [226, 116] on button "Approve" at bounding box center [210, 119] width 67 height 25
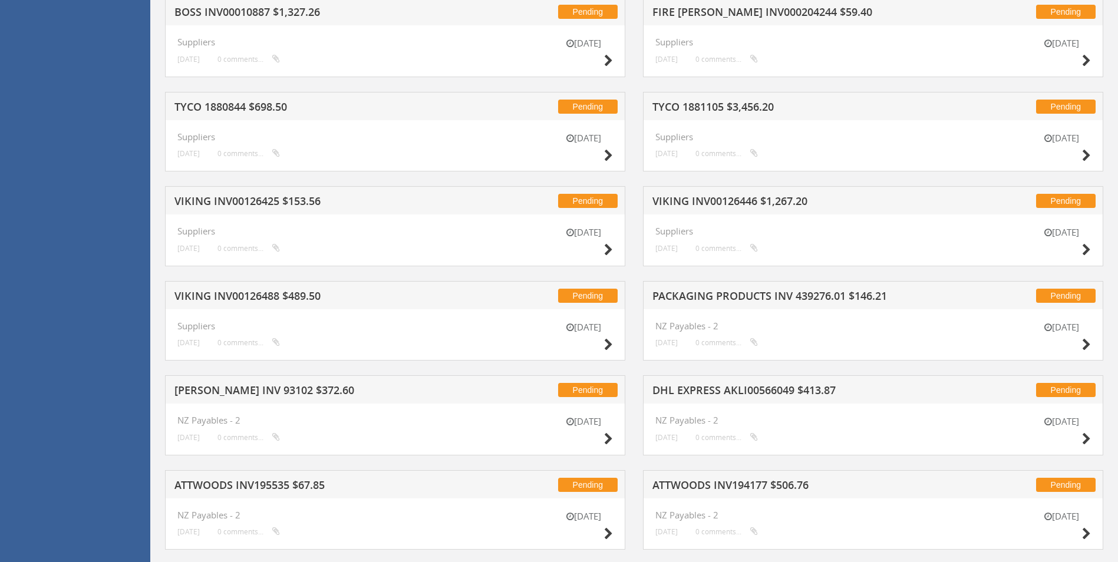
scroll to position [877, 0]
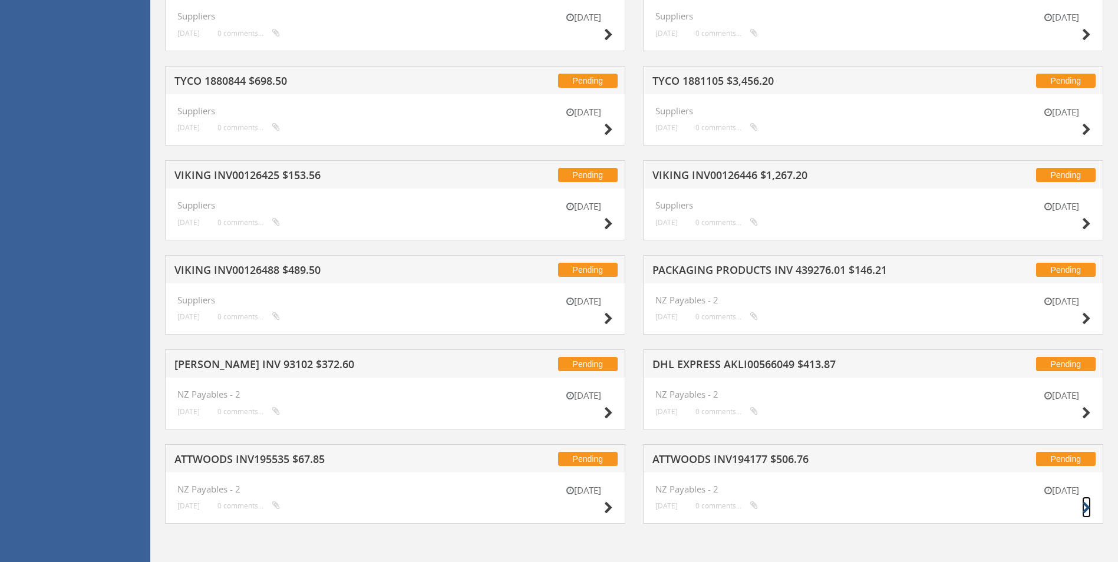
click at [1084, 511] on icon at bounding box center [1086, 508] width 9 height 12
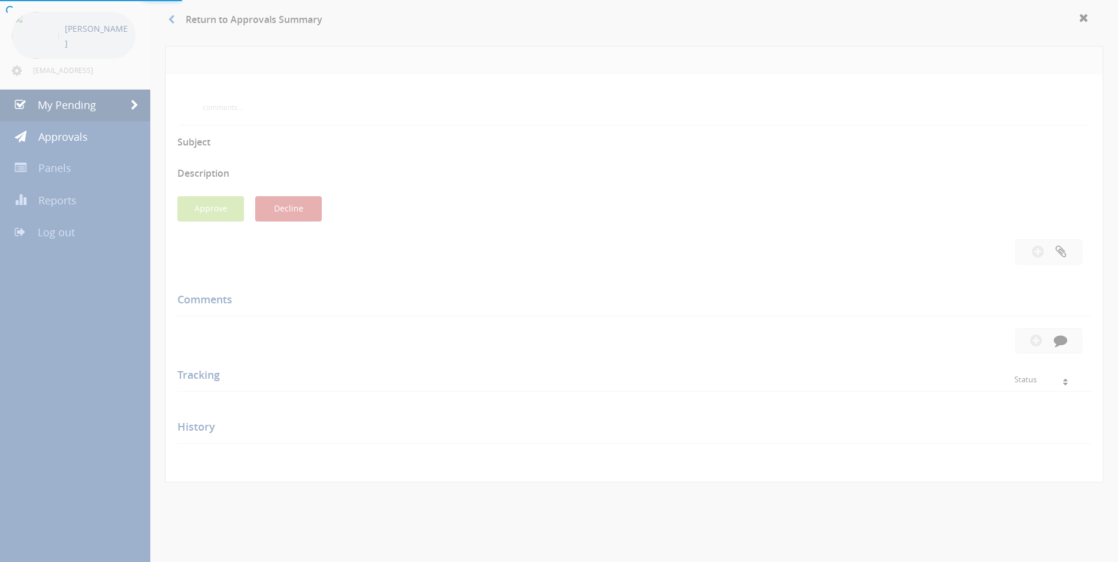
scroll to position [297, 0]
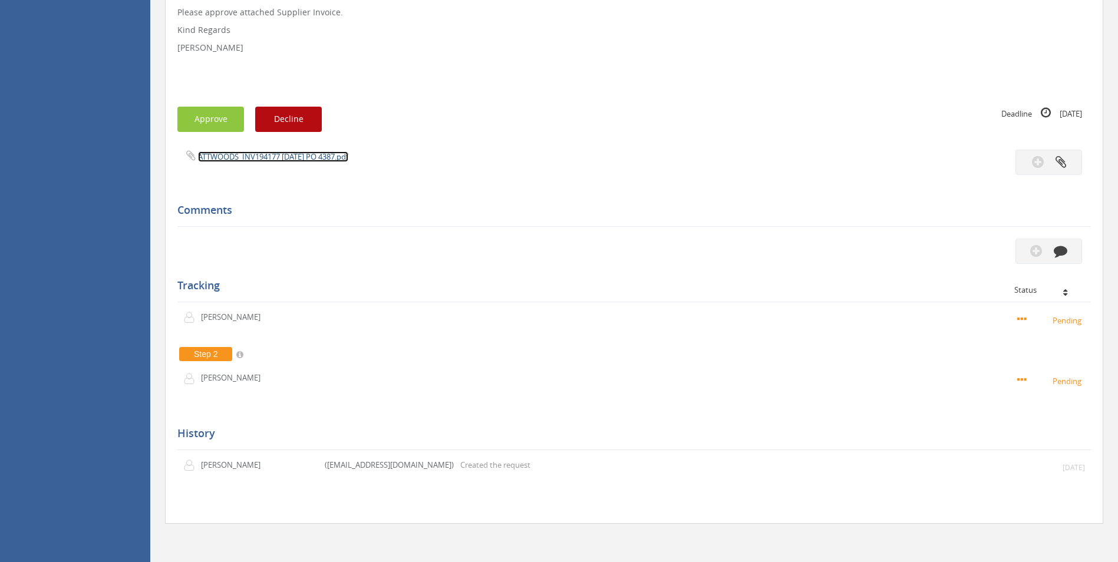
click at [295, 160] on link "ATTWOODS_INV194177 [DATE] PO 4387.pdf" at bounding box center [273, 157] width 150 height 11
click at [1049, 260] on button "button" at bounding box center [1049, 251] width 67 height 25
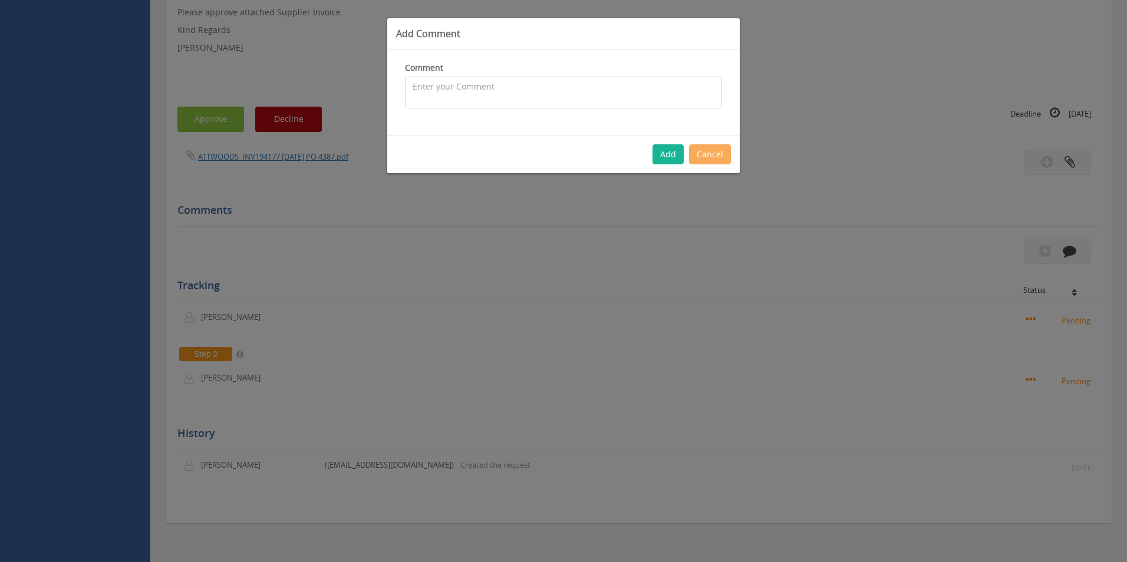
click at [523, 97] on textarea at bounding box center [563, 93] width 317 height 32
type textarea "Warehouse Consumables - approved"
click at [663, 166] on div "Add Cancel" at bounding box center [563, 154] width 353 height 38
click at [666, 157] on button "Add" at bounding box center [668, 154] width 31 height 20
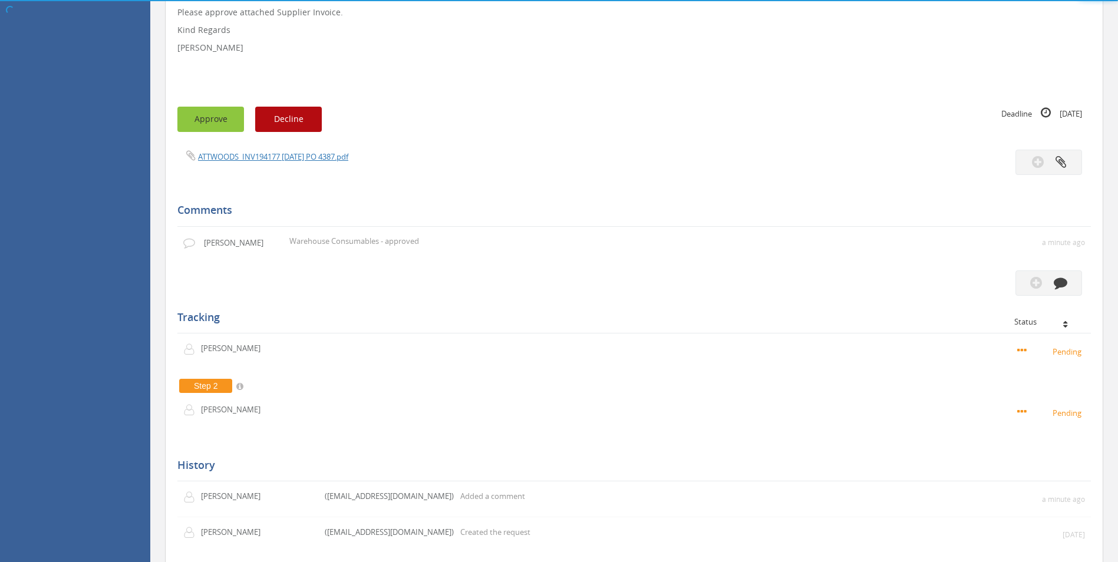
click at [219, 119] on button "Approve" at bounding box center [210, 119] width 67 height 25
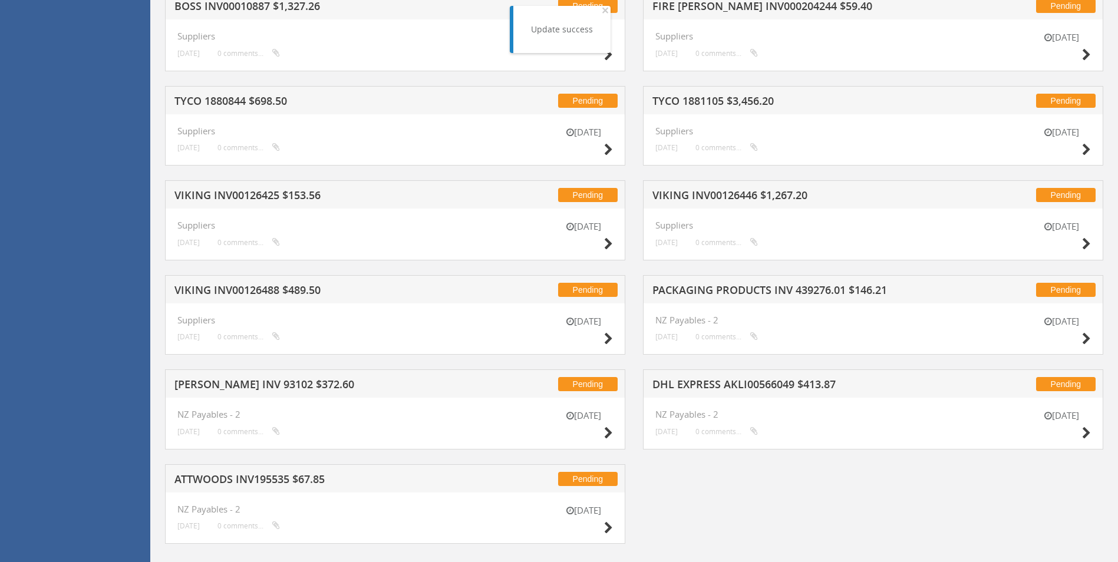
scroll to position [877, 0]
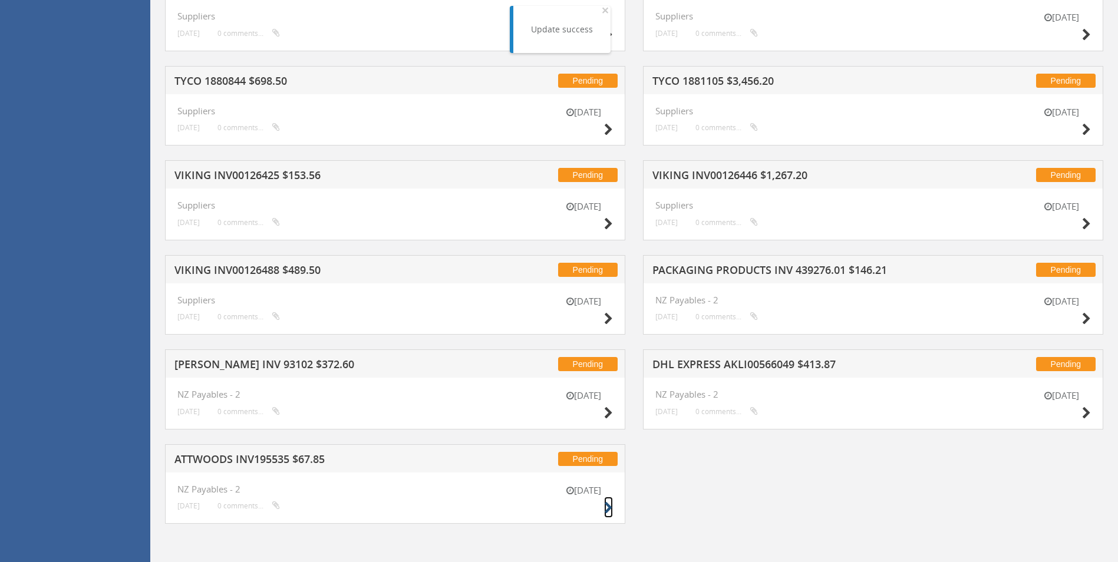
click at [608, 508] on icon at bounding box center [608, 508] width 9 height 12
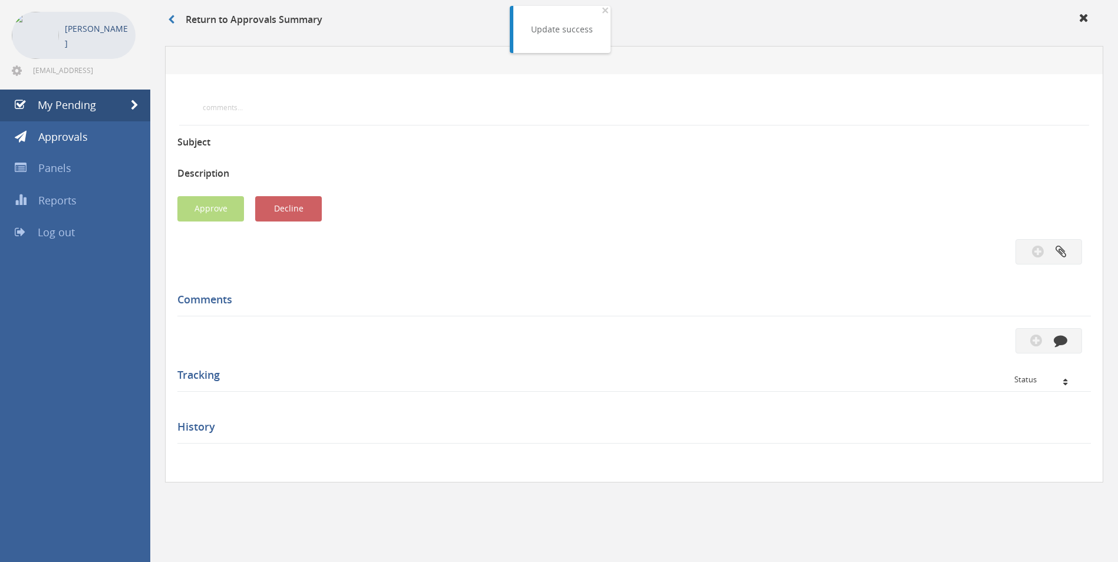
scroll to position [314, 0]
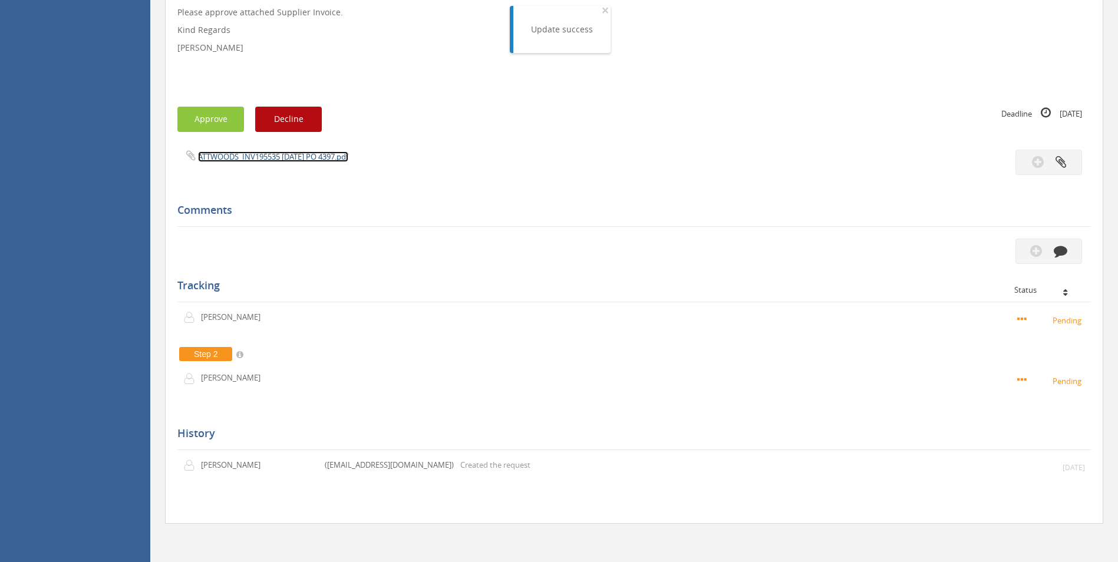
click at [346, 157] on link "ATTWOODS_INV195535 [DATE] PO 4397.pdf" at bounding box center [273, 157] width 150 height 11
click at [1061, 253] on icon "button" at bounding box center [1061, 251] width 14 height 14
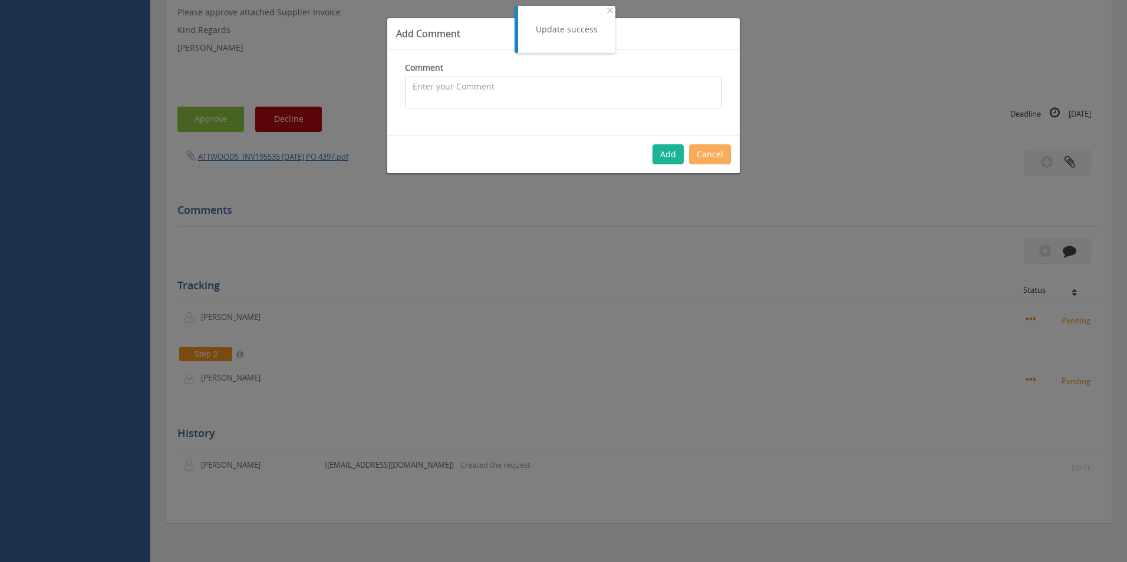
click at [460, 96] on textarea at bounding box center [563, 93] width 317 height 32
type textarea "Warehouse Consumables - approved"
click at [662, 156] on button "Add" at bounding box center [668, 154] width 31 height 20
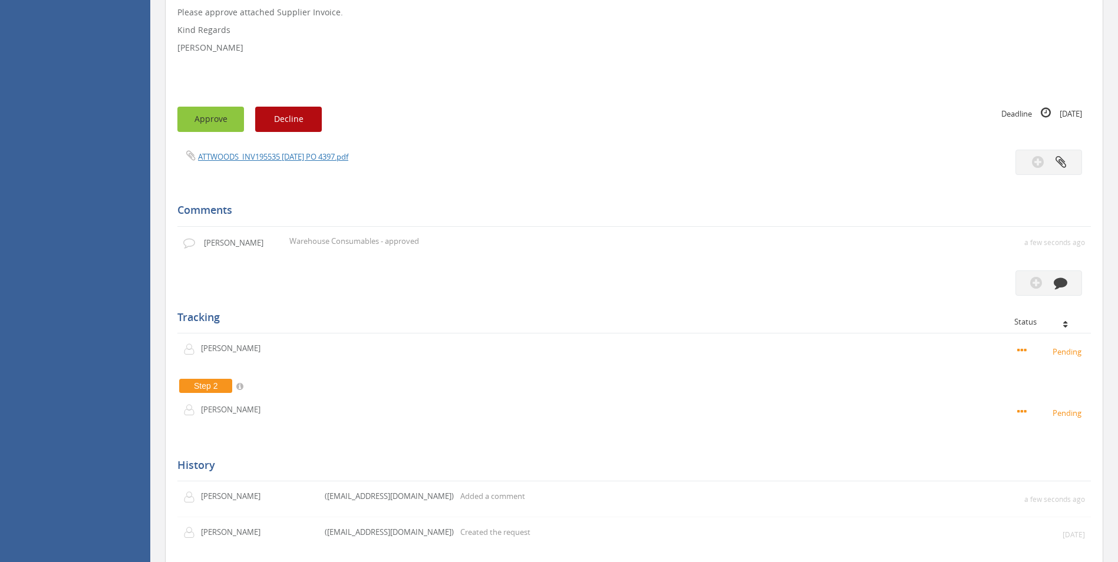
click at [218, 125] on button "Approve" at bounding box center [210, 119] width 67 height 25
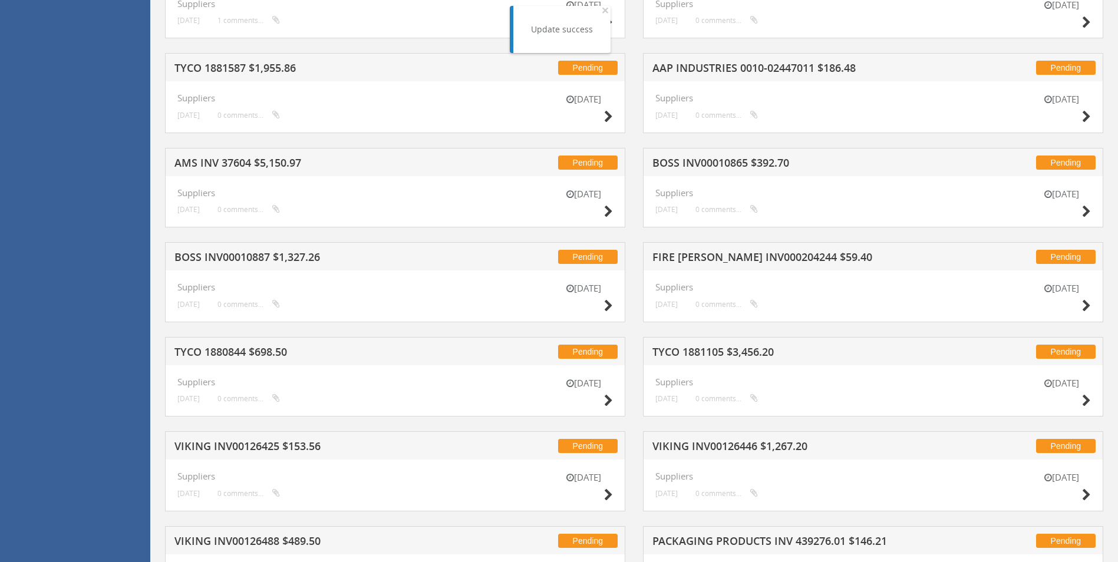
scroll to position [783, 0]
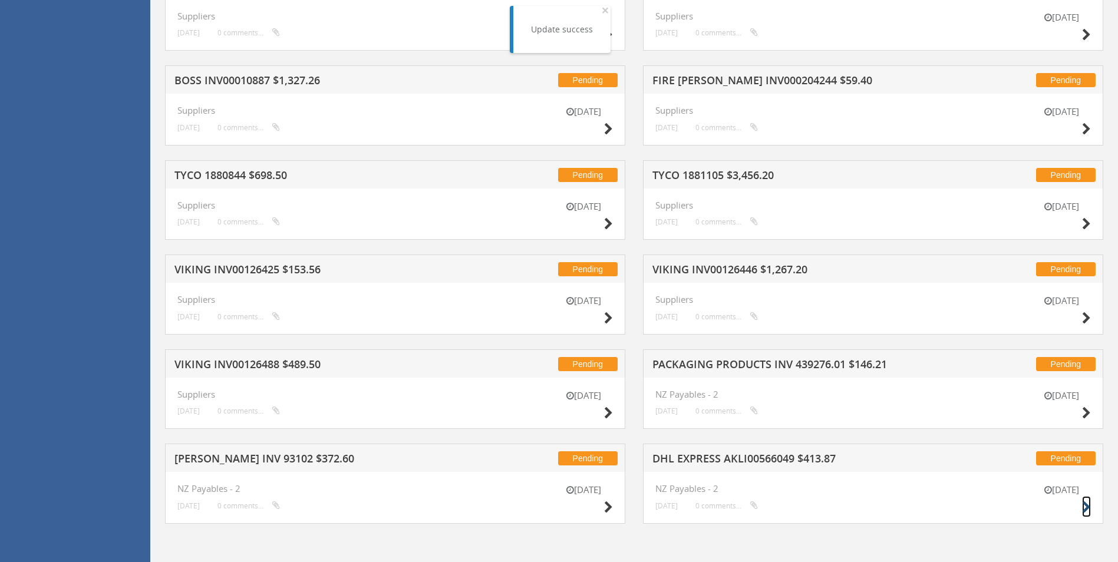
click at [1087, 504] on icon at bounding box center [1086, 508] width 9 height 12
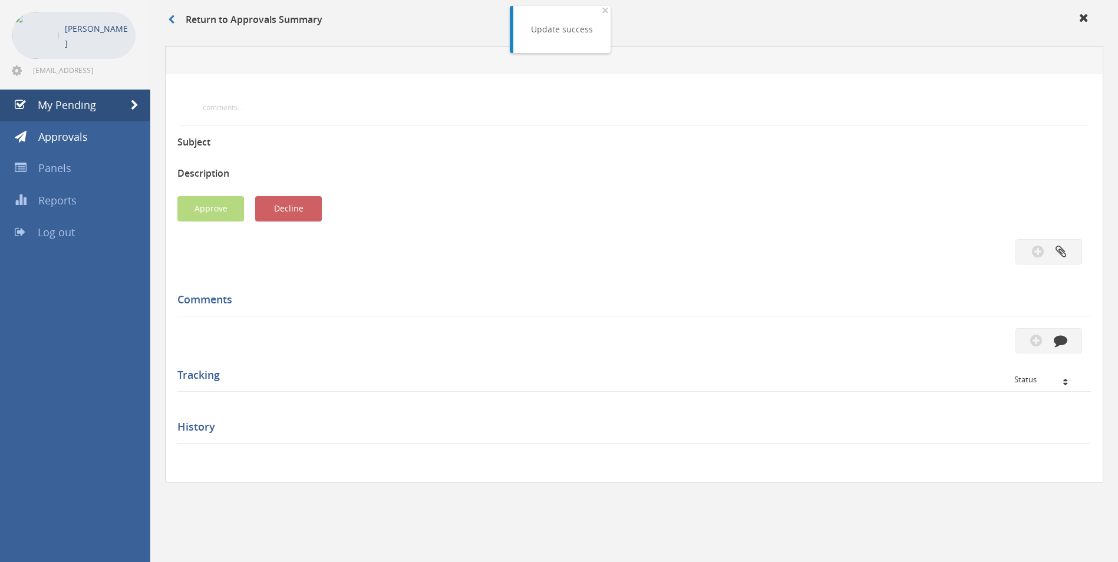
scroll to position [314, 0]
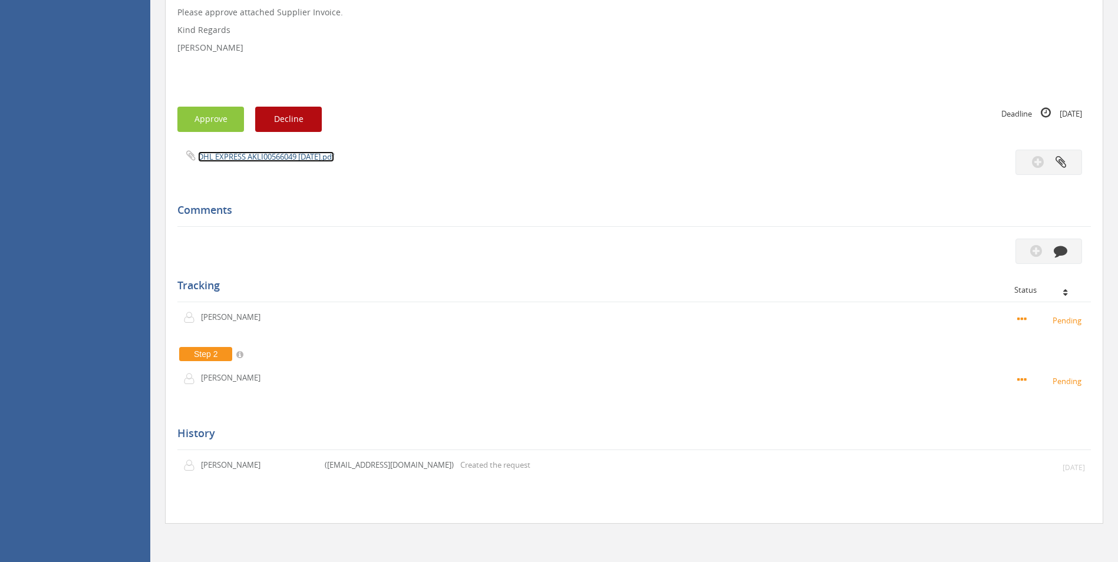
click at [334, 161] on link "DHL EXPRESS AKLI00566049 [DATE].pdf" at bounding box center [266, 157] width 136 height 11
click at [1065, 254] on icon "button" at bounding box center [1061, 251] width 14 height 14
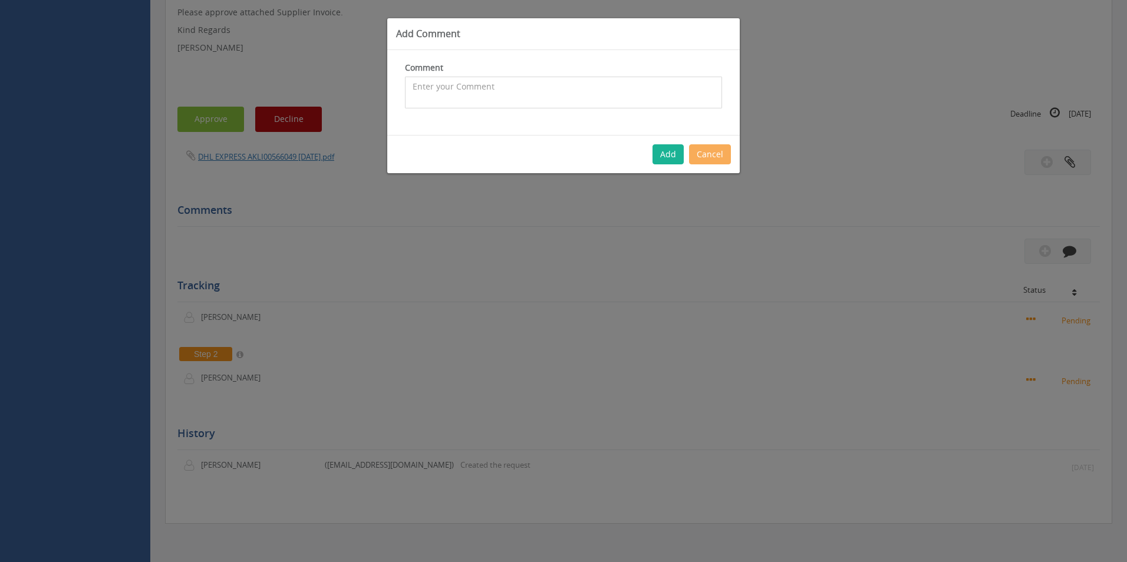
click at [534, 103] on textarea at bounding box center [563, 93] width 317 height 32
type textarea "Freight Invoice - 1098996 / 1100782 - BNE --> [PERSON_NAME] - approved"
click at [676, 143] on div "Add Cancel" at bounding box center [563, 154] width 353 height 38
click at [677, 154] on button "Add" at bounding box center [668, 154] width 31 height 20
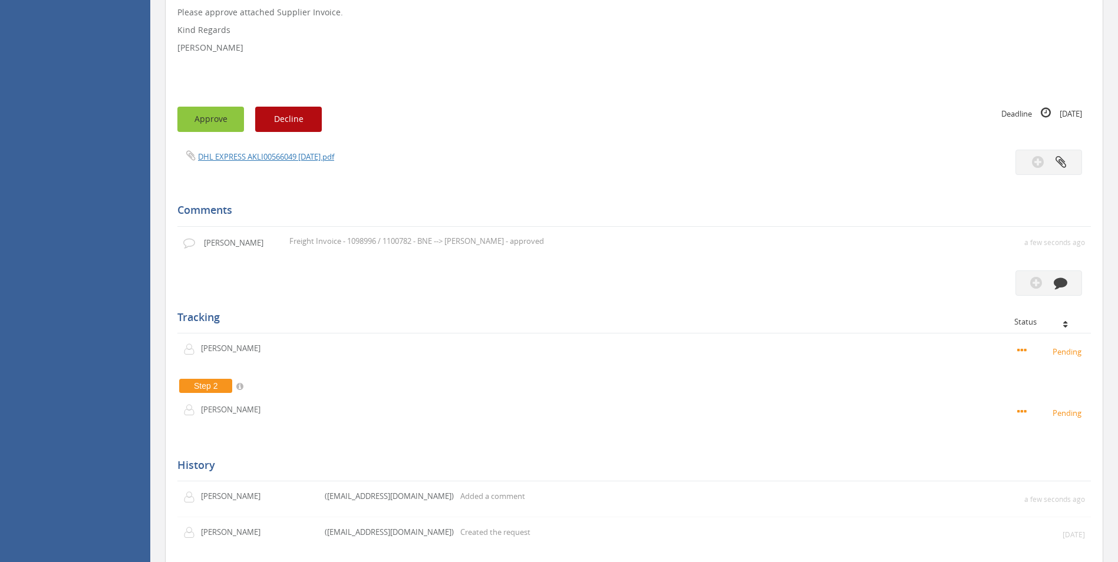
click at [226, 116] on button "Approve" at bounding box center [210, 119] width 67 height 25
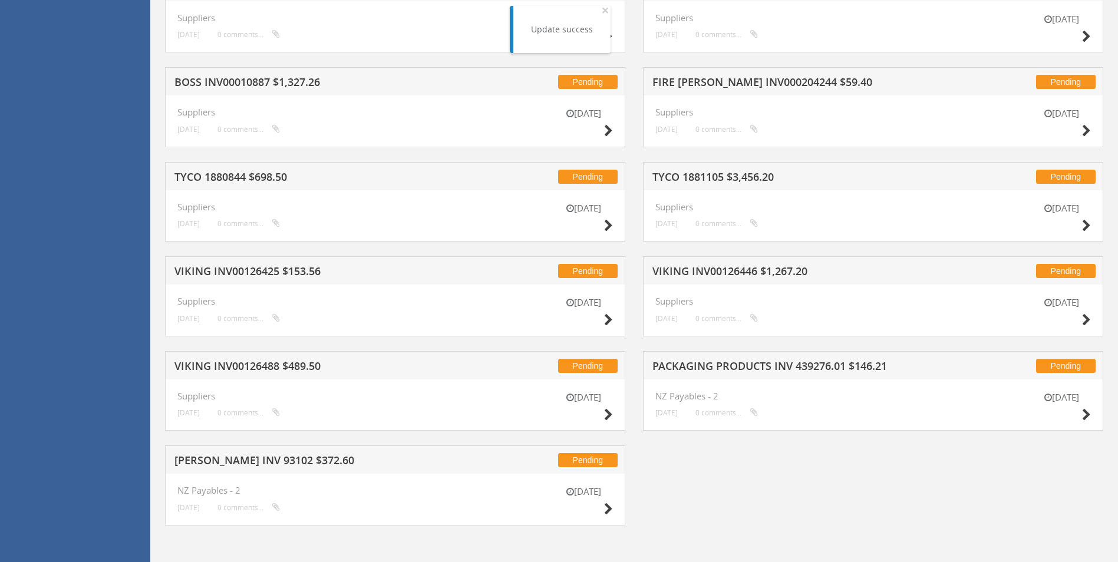
scroll to position [783, 0]
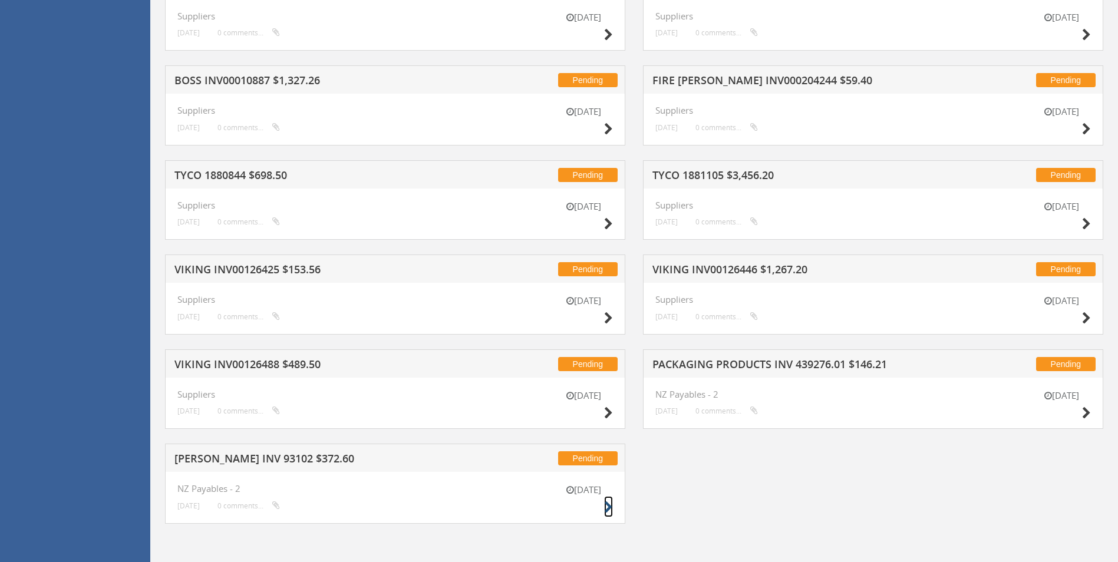
click at [609, 506] on icon at bounding box center [608, 508] width 9 height 12
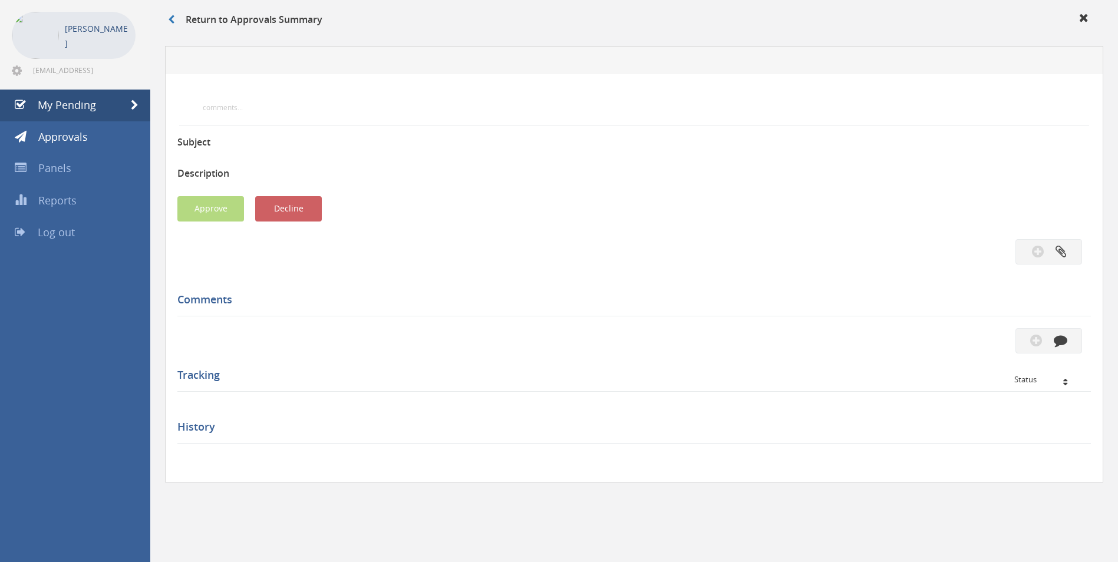
scroll to position [314, 0]
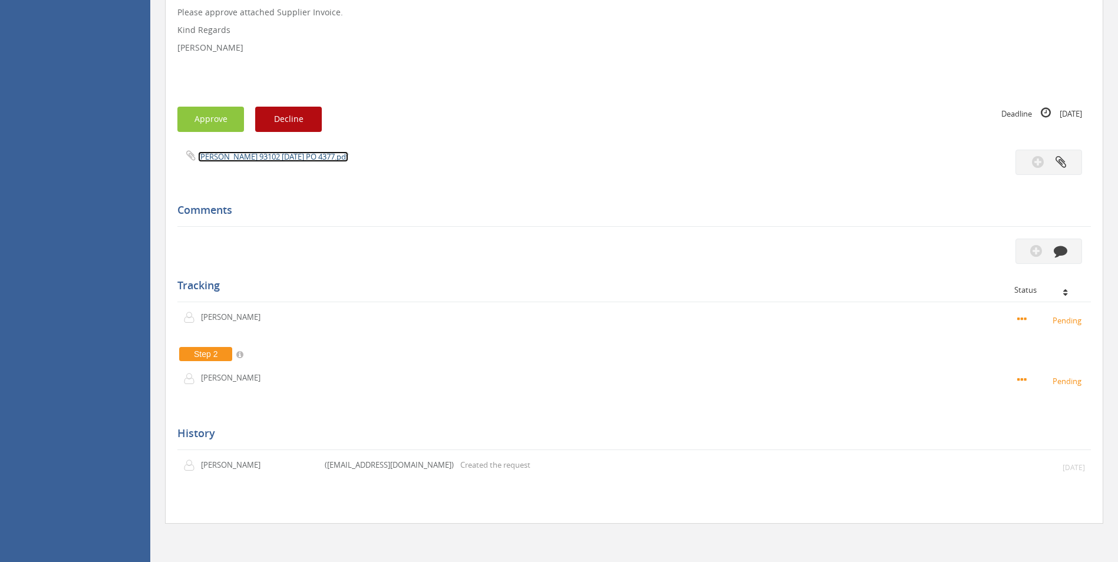
click at [269, 157] on link "[PERSON_NAME] 93102 [DATE] PO 4377.pdf" at bounding box center [273, 157] width 150 height 11
click at [1065, 245] on icon "button" at bounding box center [1061, 251] width 14 height 14
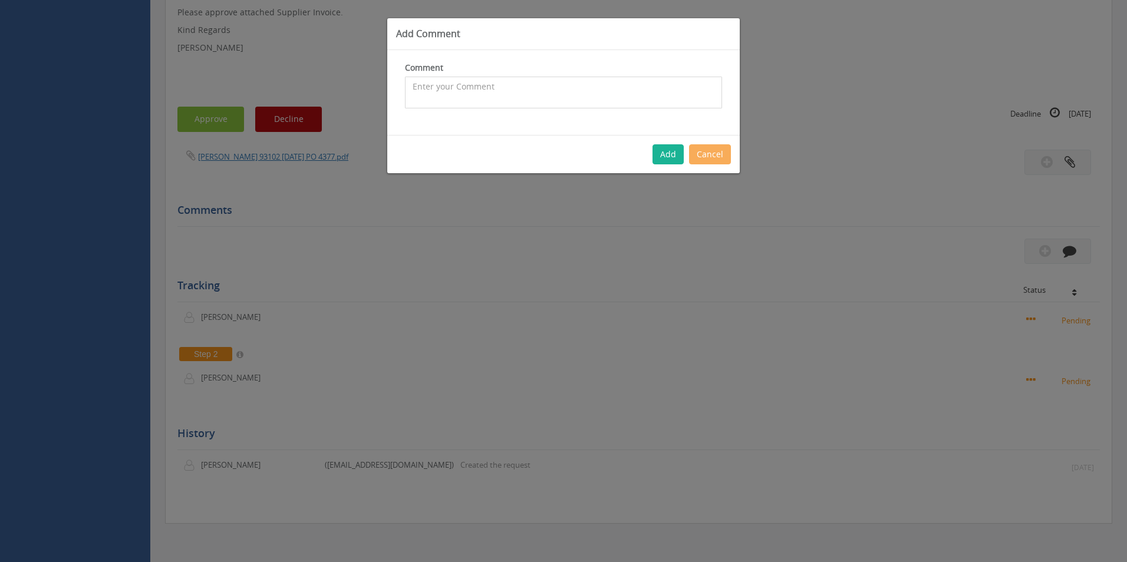
click at [558, 94] on textarea at bounding box center [563, 93] width 317 height 32
type textarea "Stock - approved"
click at [660, 159] on button "Add" at bounding box center [668, 154] width 31 height 20
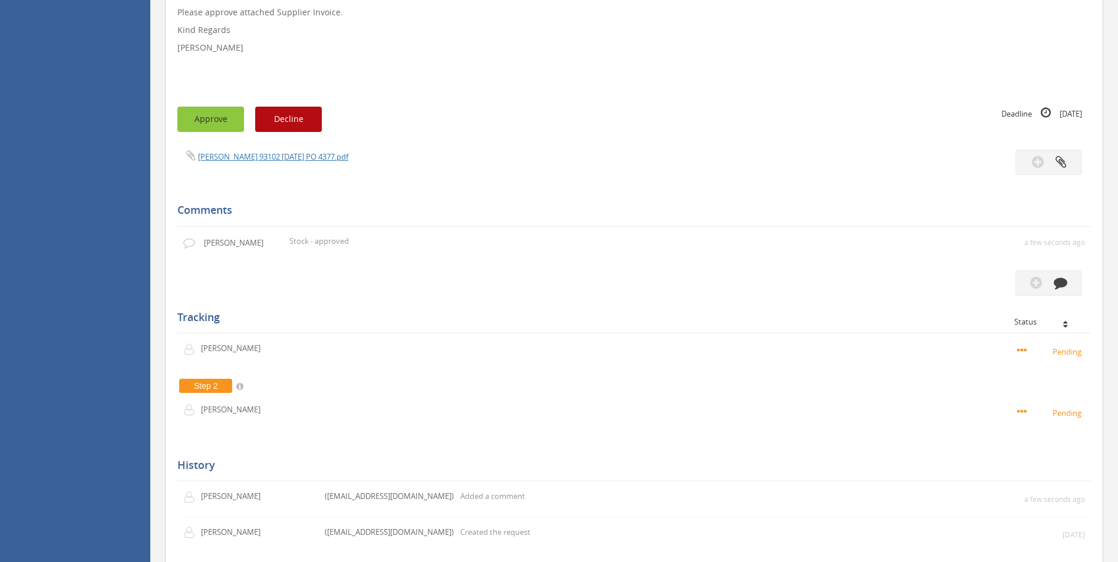
click at [218, 125] on button "Approve" at bounding box center [210, 119] width 67 height 25
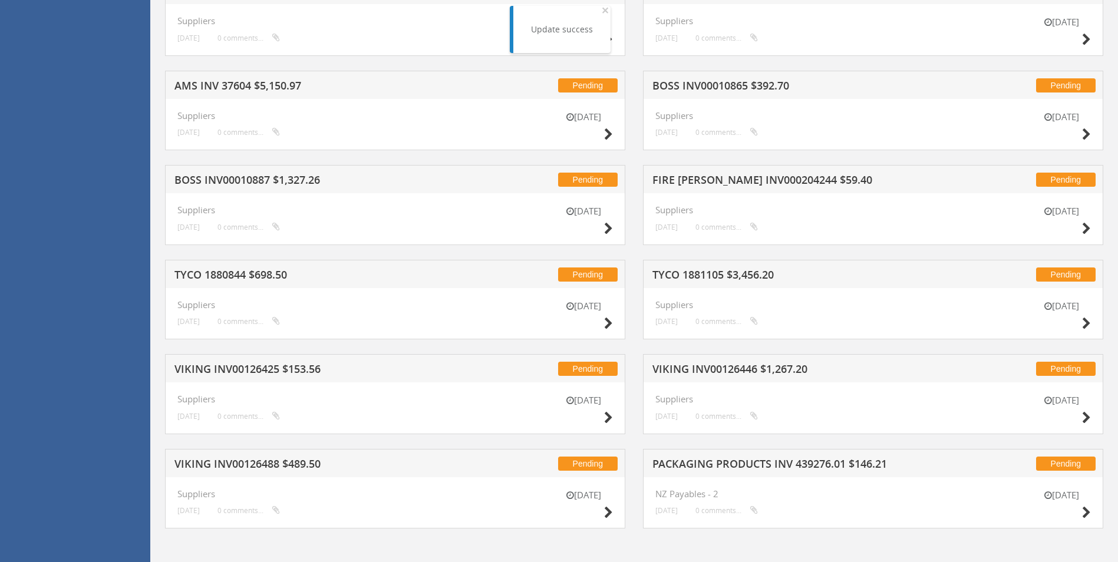
scroll to position [688, 0]
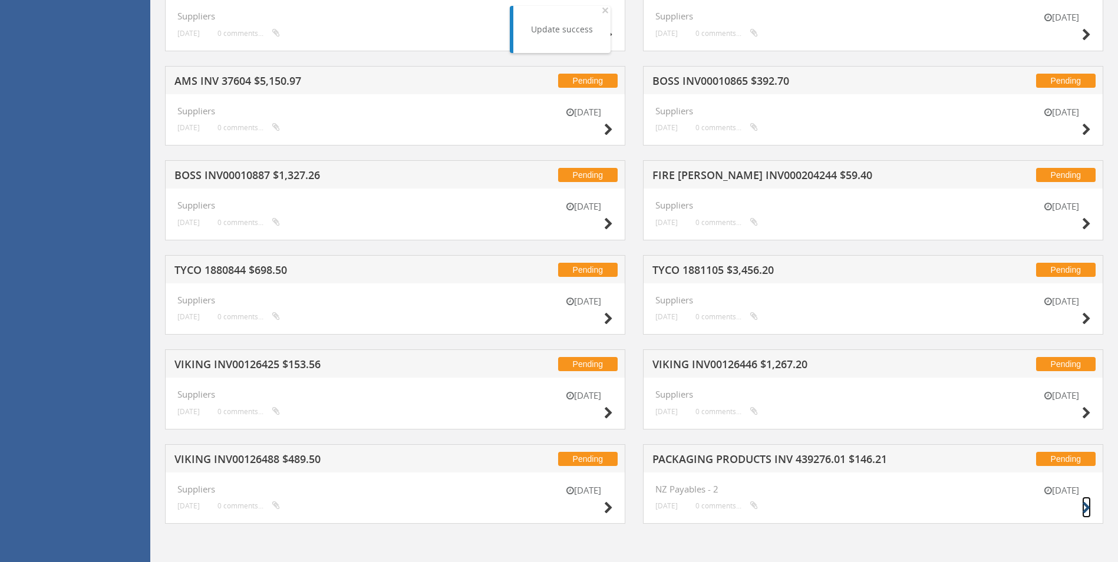
click at [1089, 507] on icon at bounding box center [1086, 508] width 9 height 12
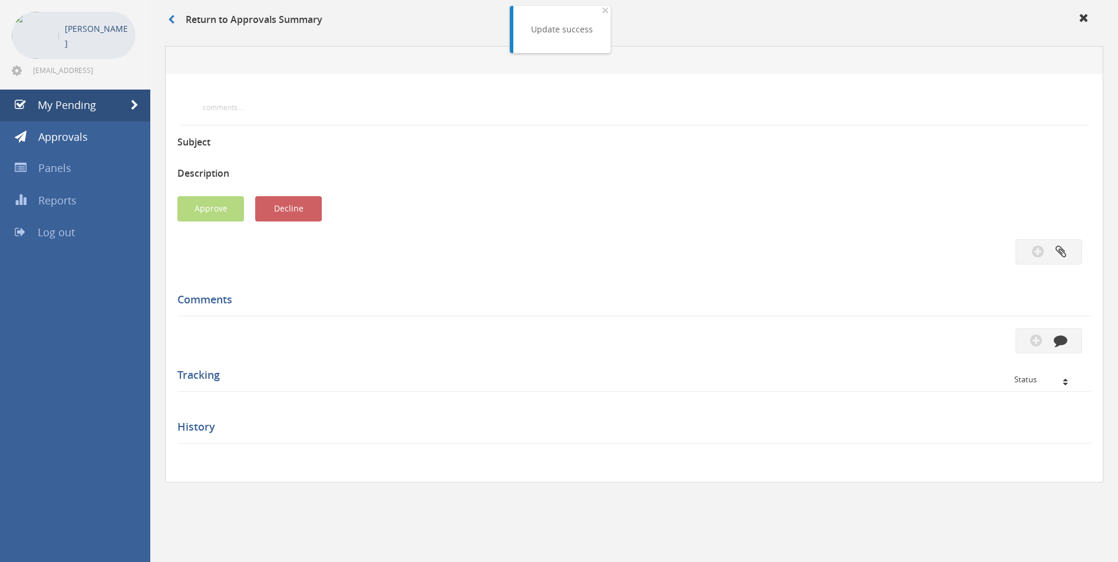
scroll to position [314, 0]
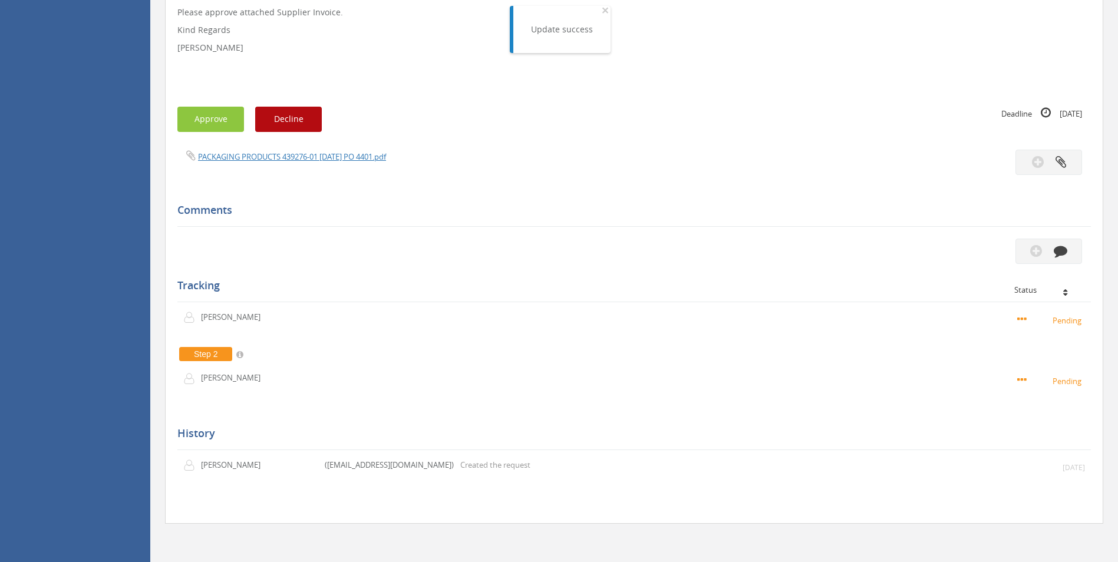
click at [357, 150] on div "PACKAGING PRODUCTS 439276-01 [DATE] PO 4401.pdf" at bounding box center [402, 156] width 466 height 13
click at [357, 155] on link "PACKAGING PRODUCTS 439276-01 [DATE] PO 4401.pdf" at bounding box center [292, 157] width 188 height 11
click at [1065, 248] on icon "button" at bounding box center [1061, 251] width 14 height 14
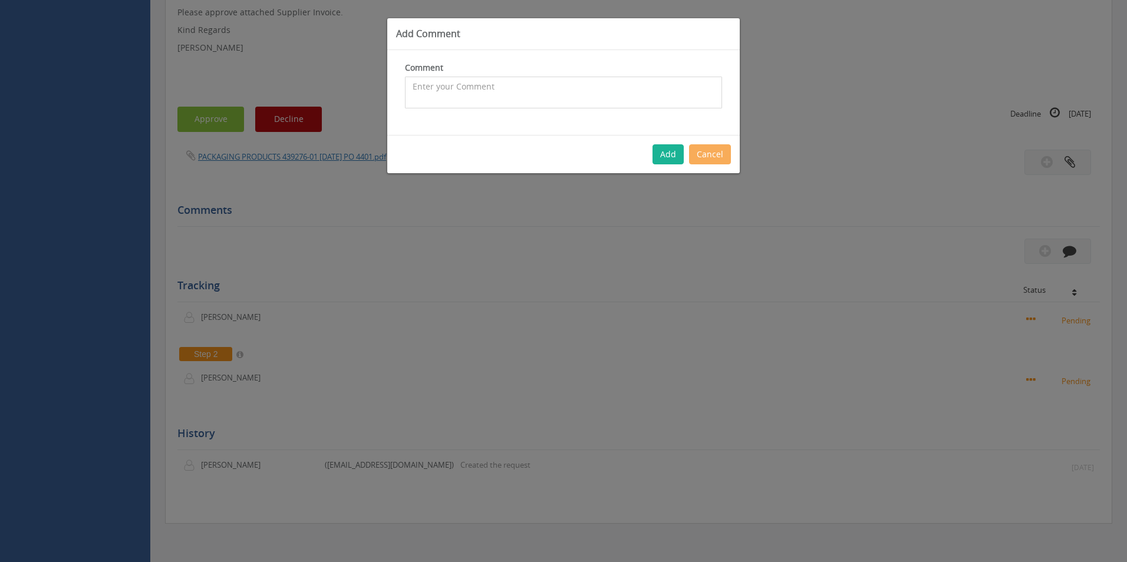
click at [459, 93] on textarea at bounding box center [563, 93] width 317 height 32
type textarea "Warehouse Consumables - approved"
click at [666, 146] on button "Add" at bounding box center [668, 154] width 31 height 20
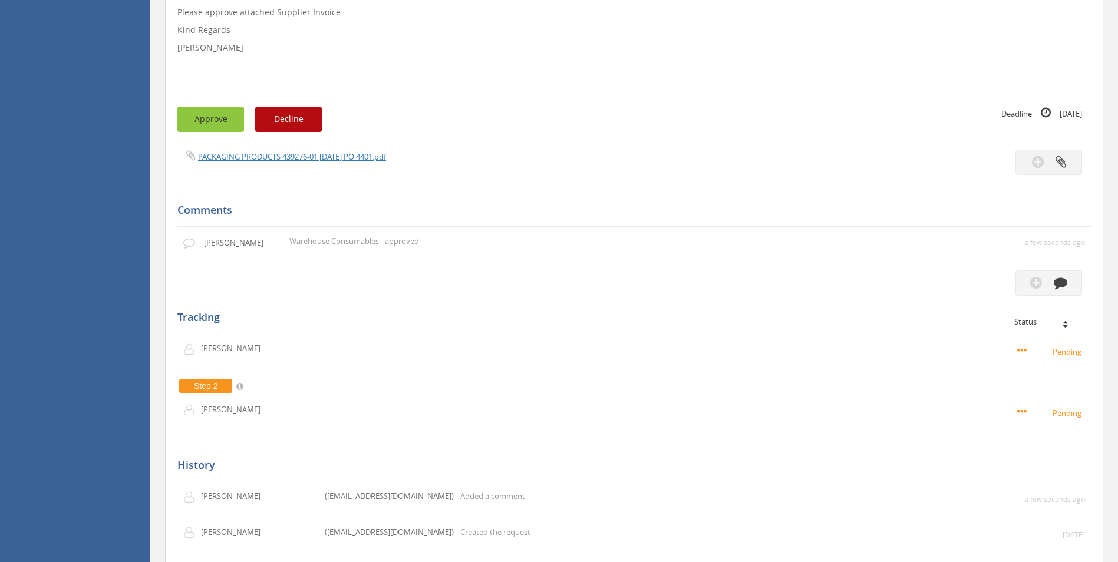
click at [210, 113] on button "Approve" at bounding box center [210, 119] width 67 height 25
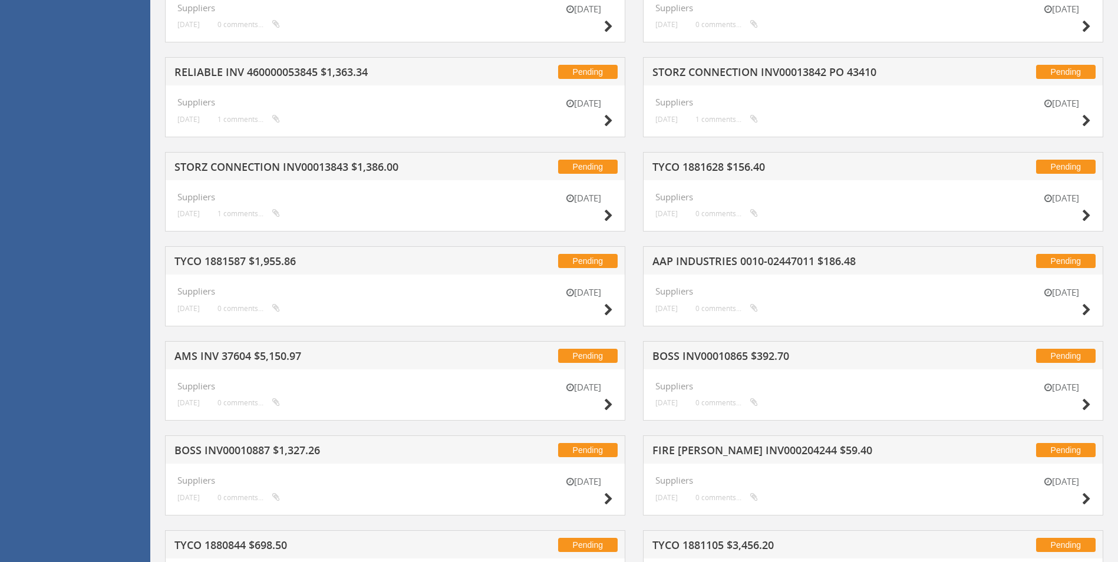
scroll to position [688, 0]
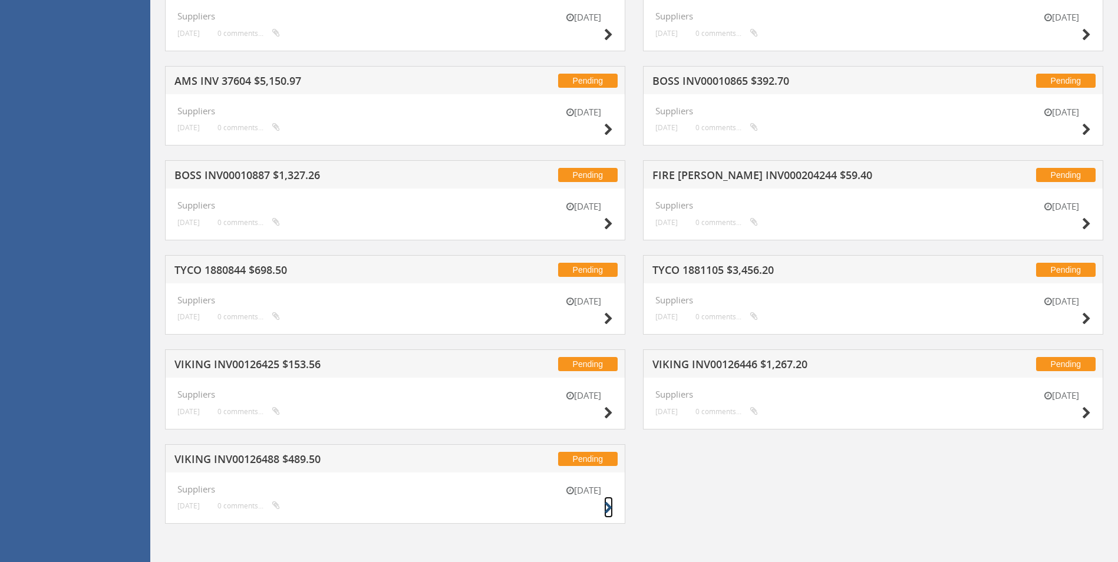
click at [606, 510] on icon at bounding box center [608, 508] width 9 height 12
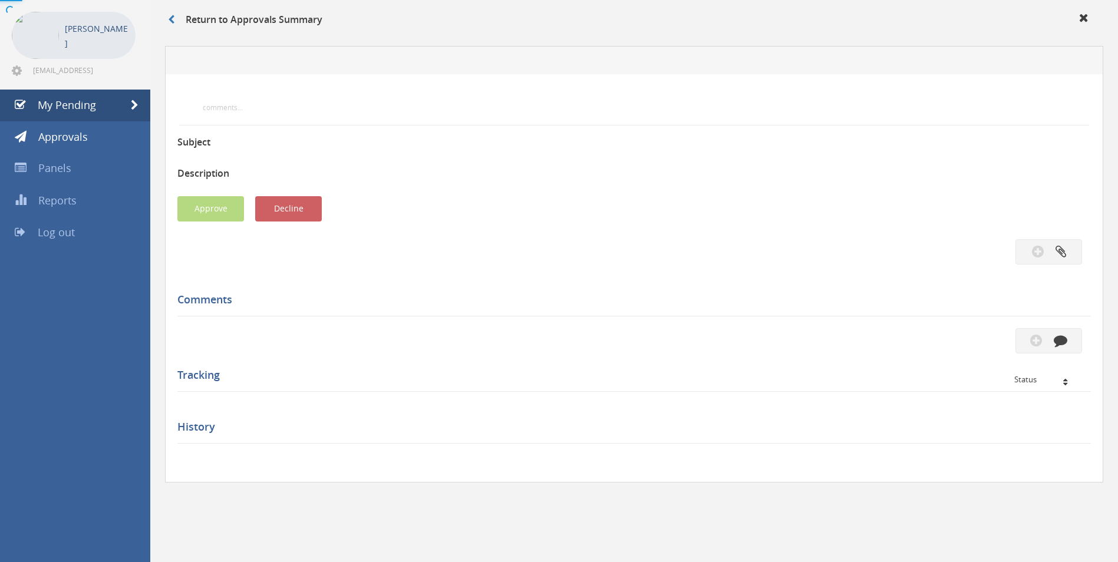
scroll to position [226, 0]
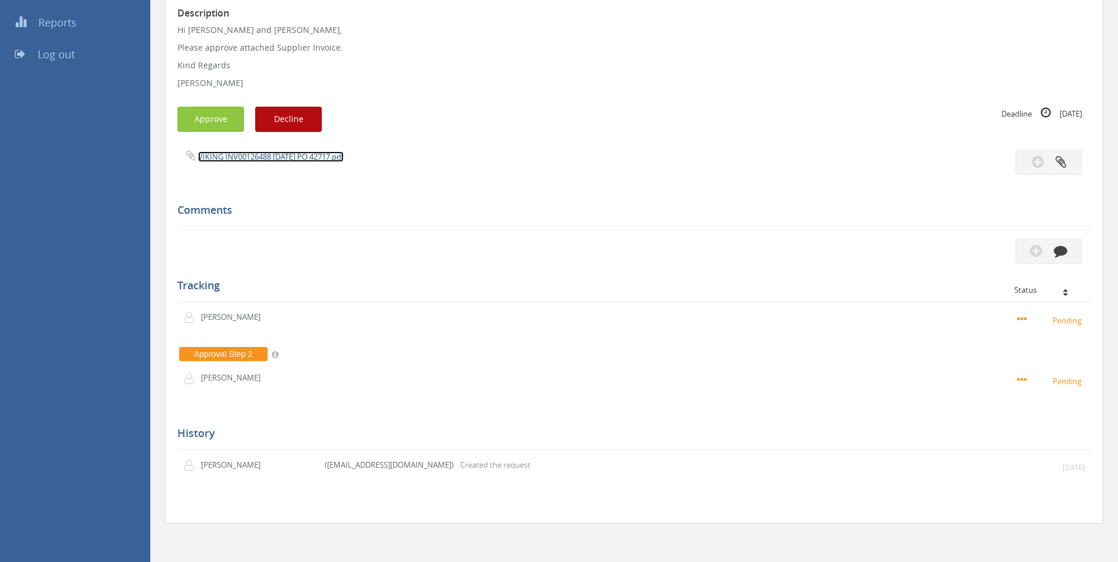
click at [315, 161] on link "VIKING INV00126488 [DATE] PO 42717.pdf" at bounding box center [271, 157] width 146 height 11
click at [1066, 249] on icon "button" at bounding box center [1061, 251] width 14 height 14
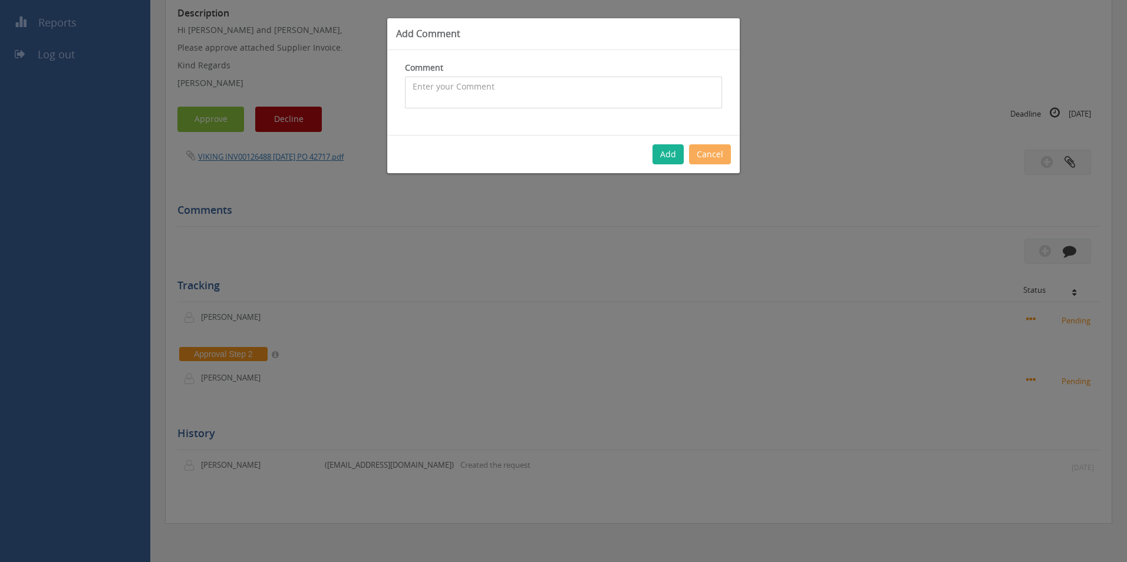
click at [598, 96] on textarea at bounding box center [563, 93] width 317 height 32
drag, startPoint x: 582, startPoint y: 97, endPoint x: 590, endPoint y: 84, distance: 15.4
click at [590, 84] on textarea "Customer Order - 1081000 - All pricing okay - Inwards freight not covered in co…" at bounding box center [563, 93] width 317 height 32
type textarea "Customer Order - 1081000 - All pricing okay - approved"
click at [674, 147] on button "Add" at bounding box center [668, 154] width 31 height 20
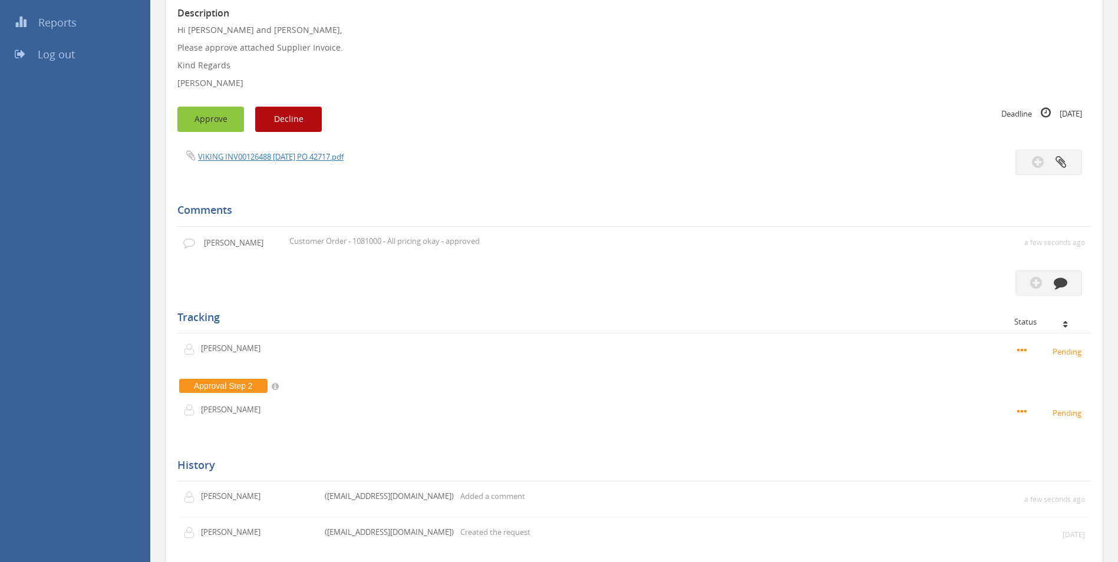
click at [213, 123] on button "Approve" at bounding box center [210, 119] width 67 height 25
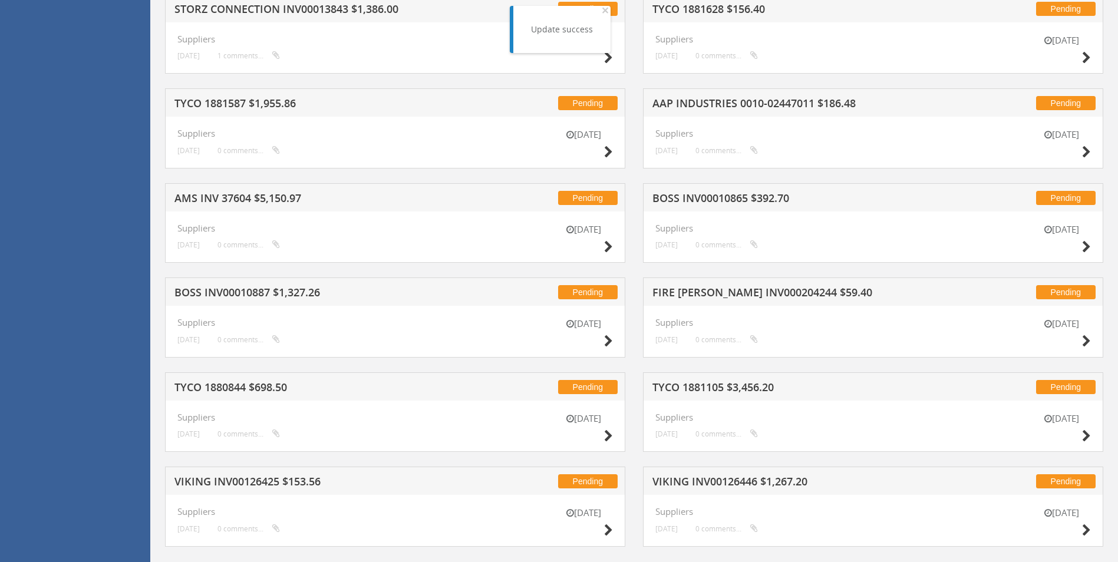
scroll to position [594, 0]
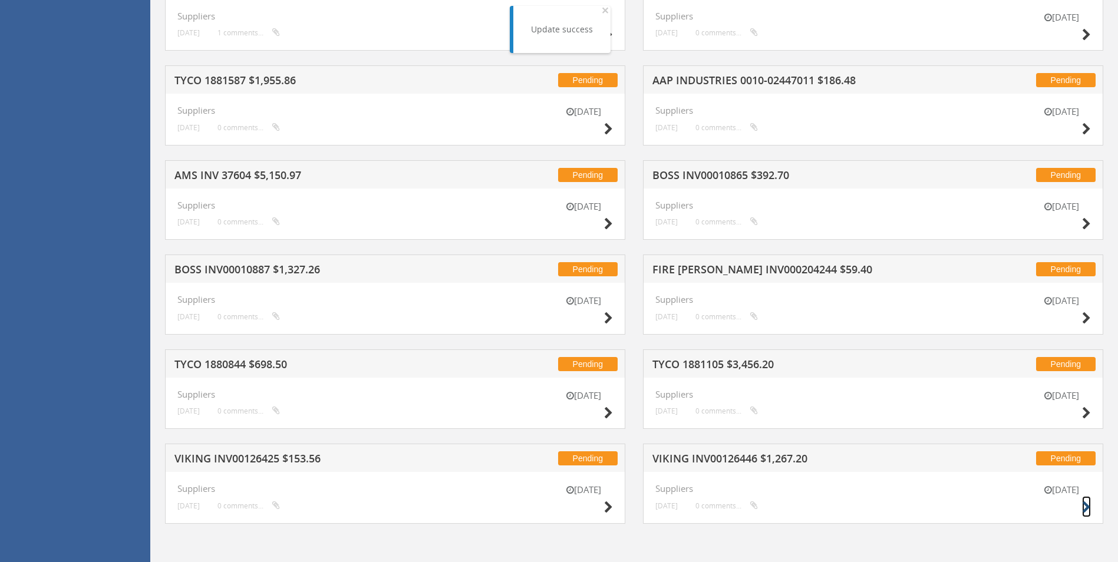
click at [1087, 504] on icon at bounding box center [1086, 508] width 9 height 12
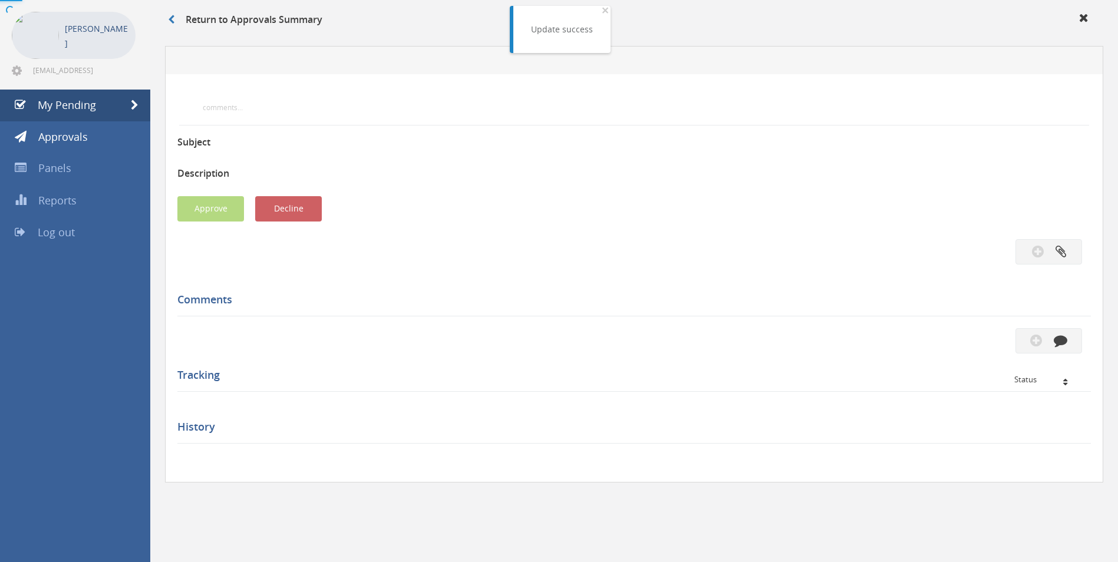
scroll to position [279, 0]
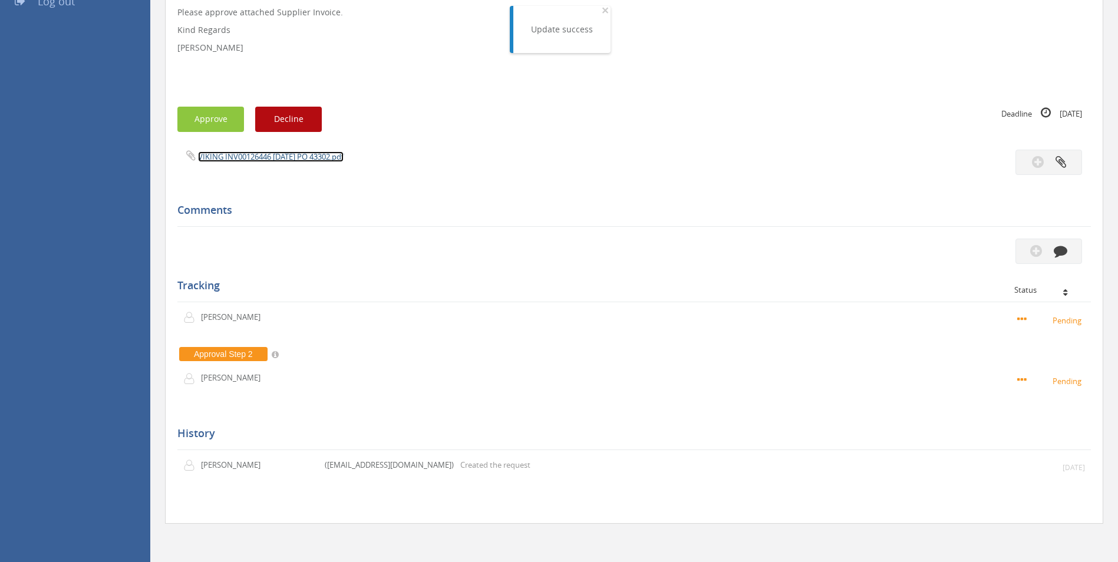
click at [319, 158] on link "VIKING INV00126446 [DATE] PO 43302.pdf" at bounding box center [271, 157] width 146 height 11
click at [1062, 254] on icon "button" at bounding box center [1061, 251] width 14 height 14
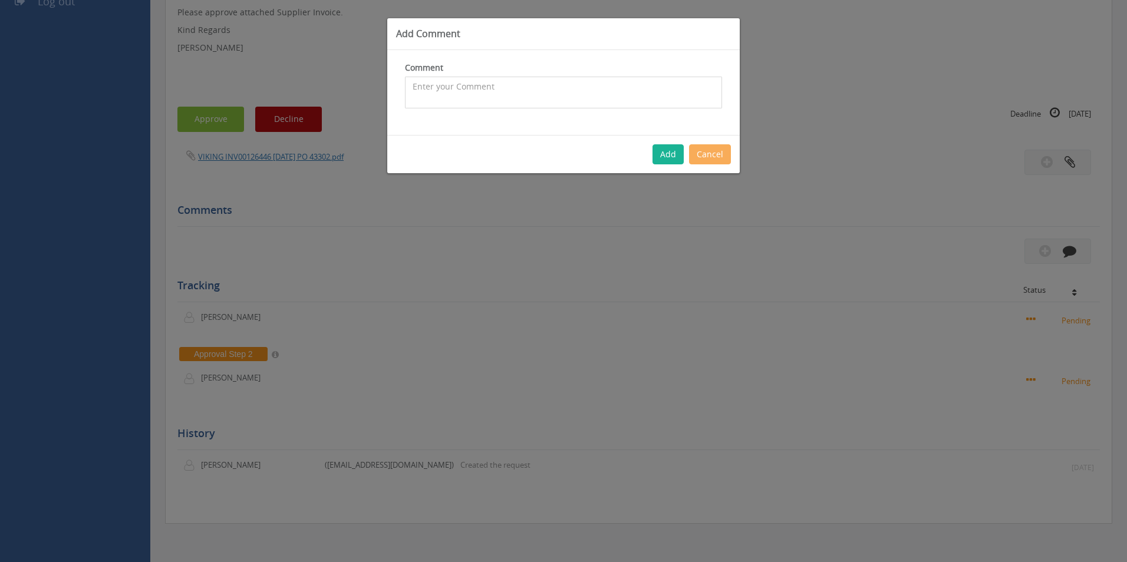
drag, startPoint x: 442, startPoint y: 100, endPoint x: 455, endPoint y: 90, distance: 16.0
click at [446, 97] on textarea at bounding box center [563, 93] width 317 height 32
type textarea "Z"
click at [413, 83] on textarea "CP $39 SP $51.87 - Inwards freight covered in bulk inwards charge" at bounding box center [563, 93] width 317 height 32
click at [544, 104] on textarea "Customer Order - 1097285 - CP $39 SP $51.87 - Inwards freight covered in bulk i…" at bounding box center [563, 93] width 317 height 32
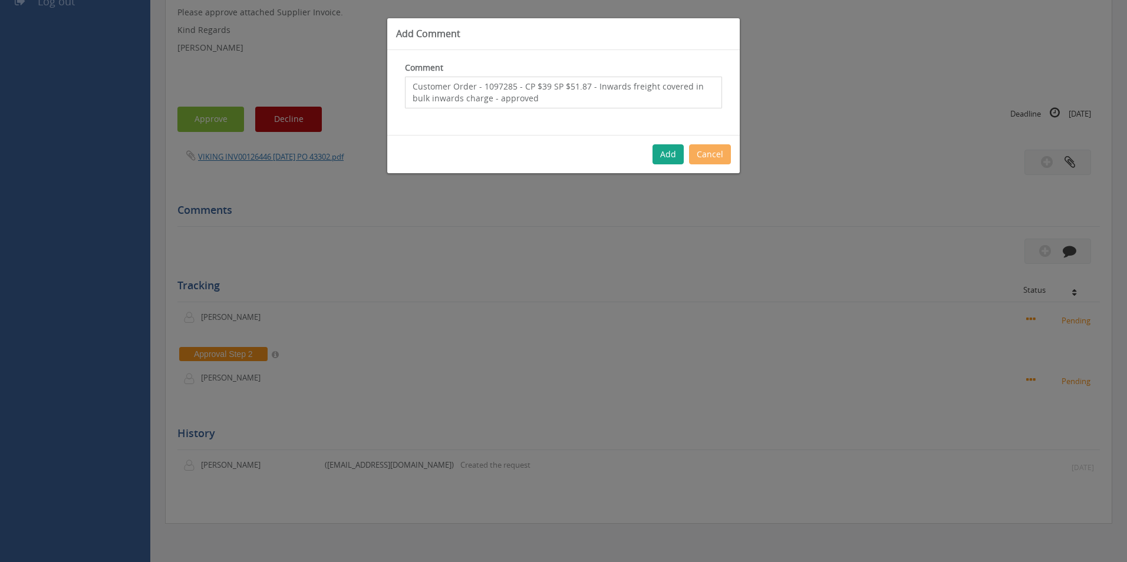
type textarea "Customer Order - 1097285 - CP $39 SP $51.87 - Inwards freight covered in bulk i…"
click at [678, 157] on button "Add" at bounding box center [668, 154] width 31 height 20
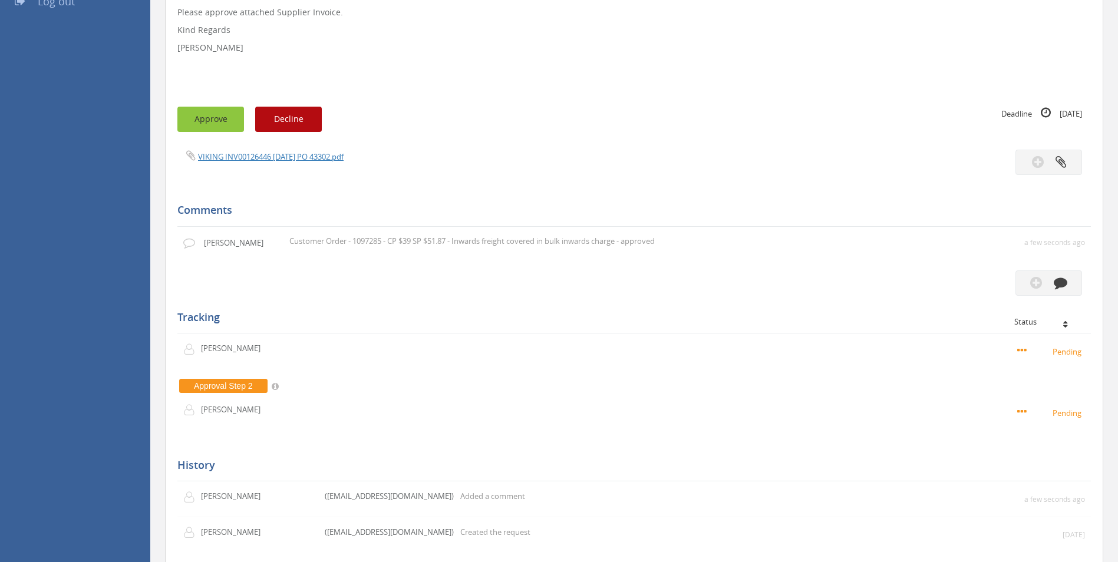
click at [196, 124] on button "Approve" at bounding box center [210, 119] width 67 height 25
